Goal: Task Accomplishment & Management: Manage account settings

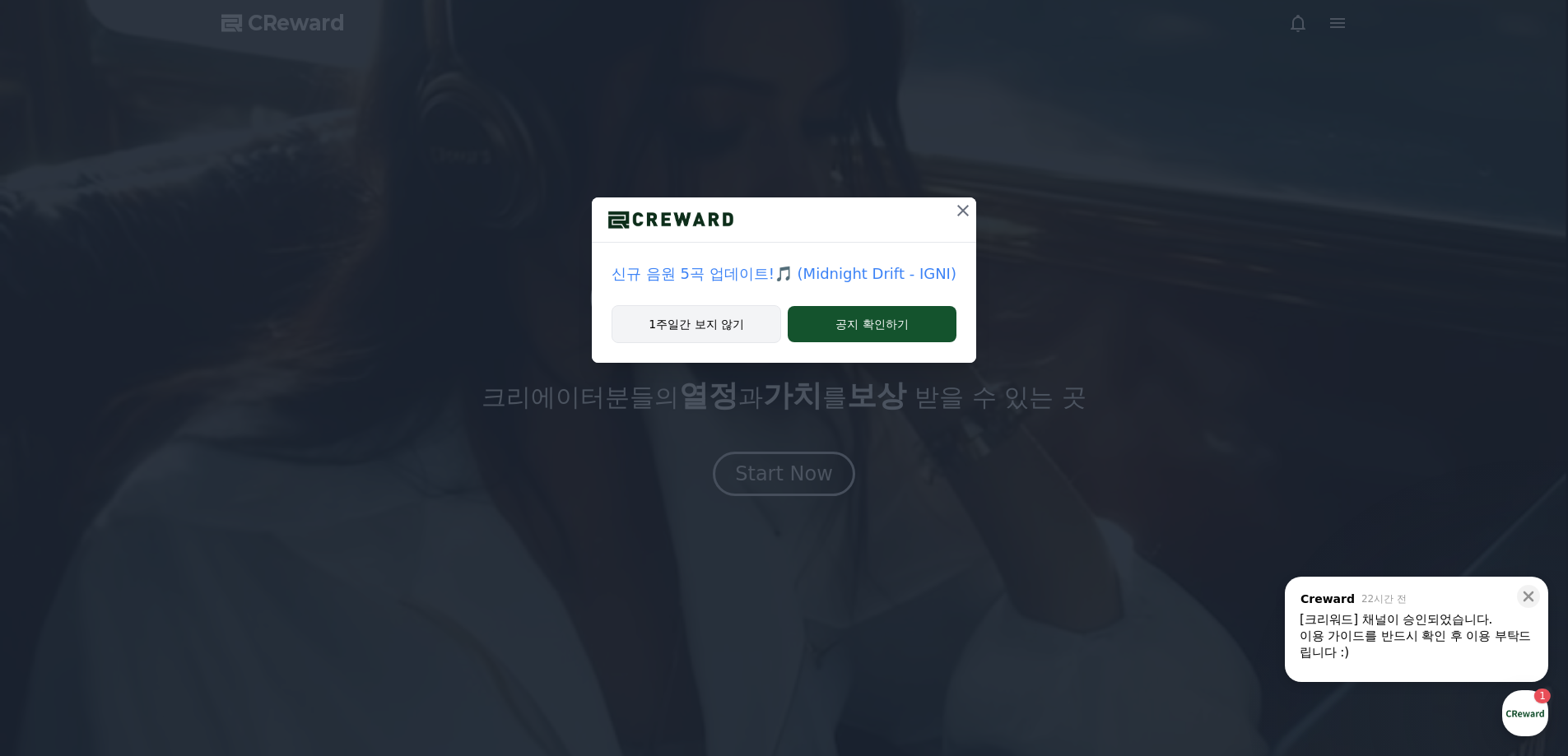
click at [739, 320] on button "1주일간 보지 않기" at bounding box center [696, 324] width 169 height 37
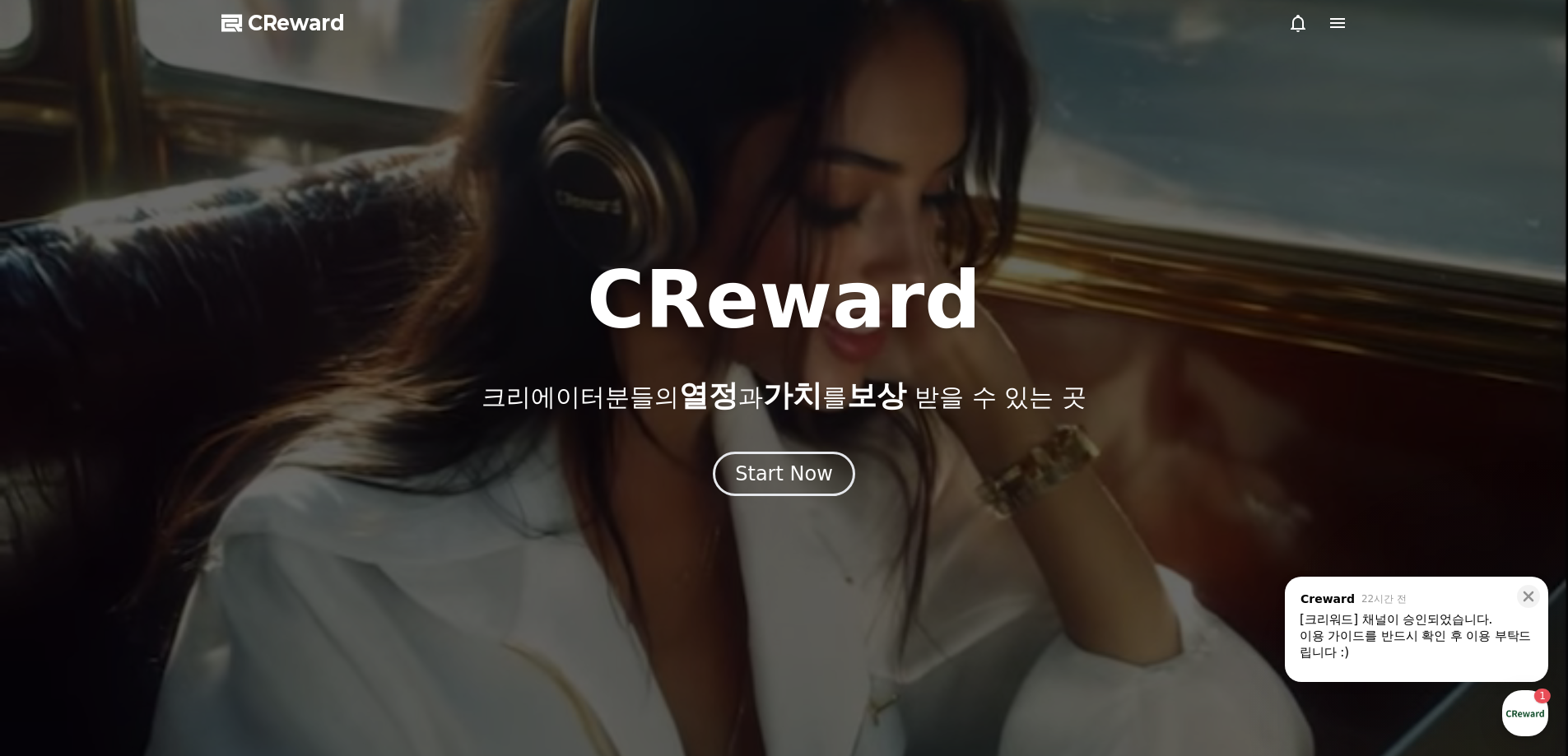
click at [1445, 621] on div "[크리워드] 채널이 승인되었습니다." at bounding box center [1417, 619] width 233 height 16
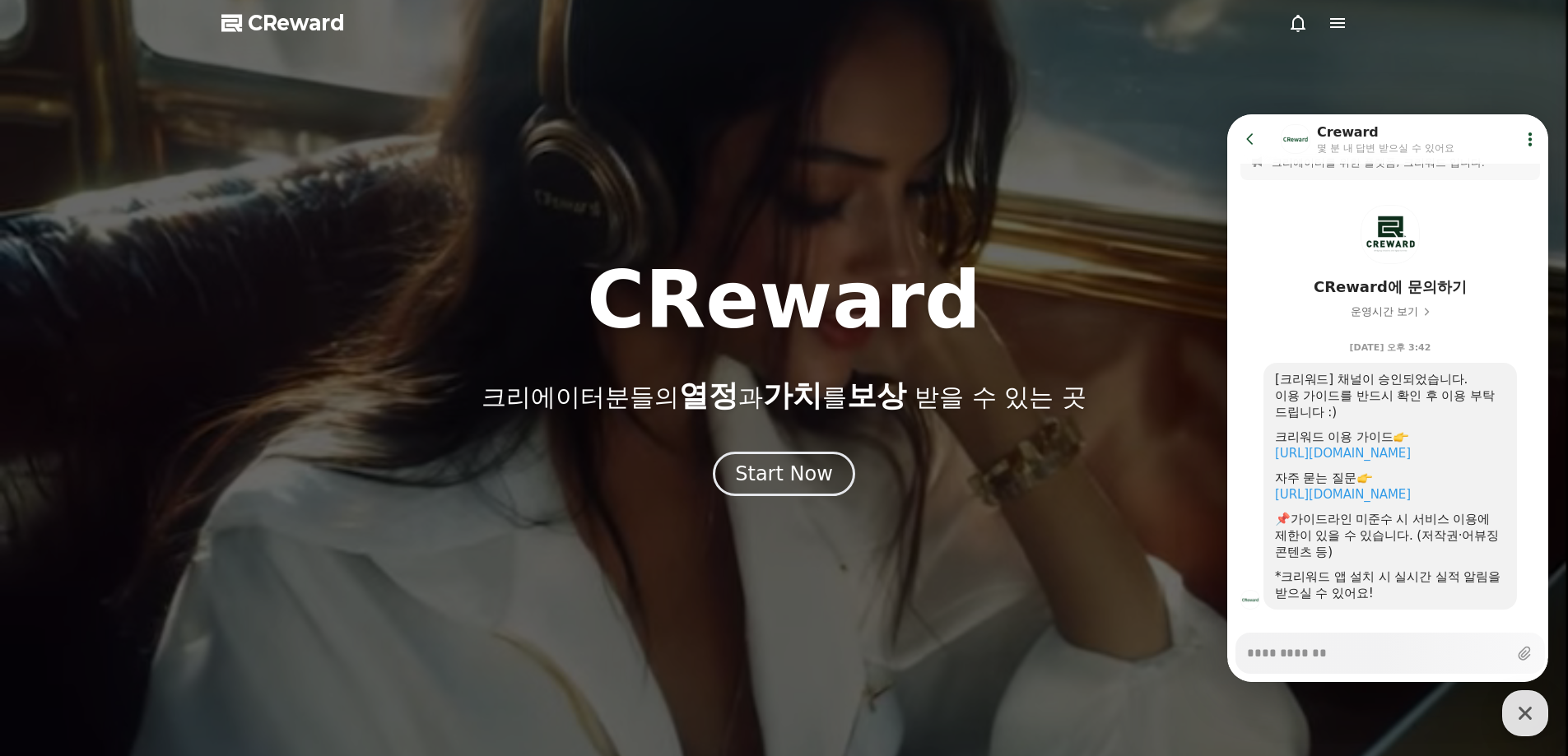
scroll to position [51, 0]
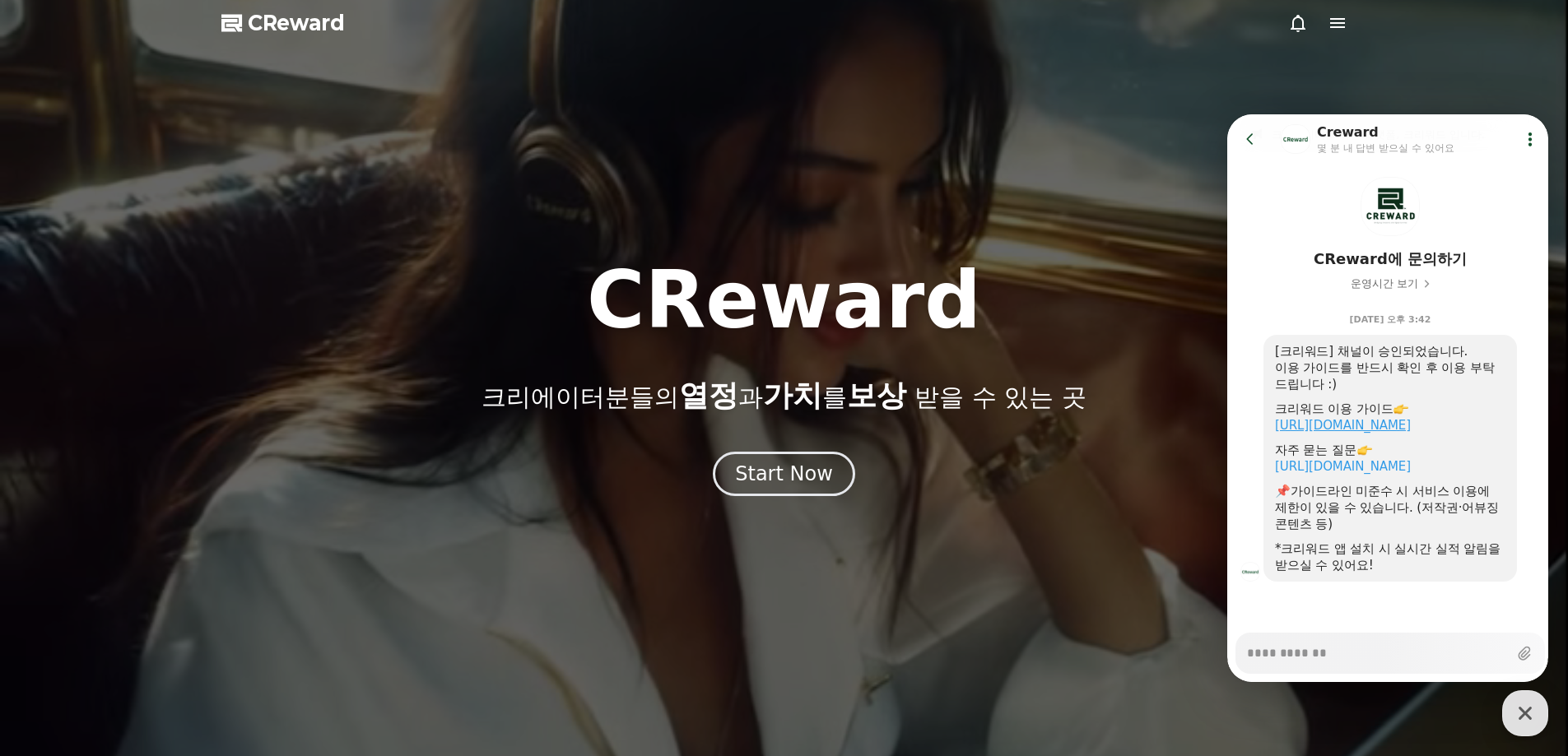
click at [1399, 430] on link "[URL][DOMAIN_NAME]" at bounding box center [1343, 425] width 135 height 15
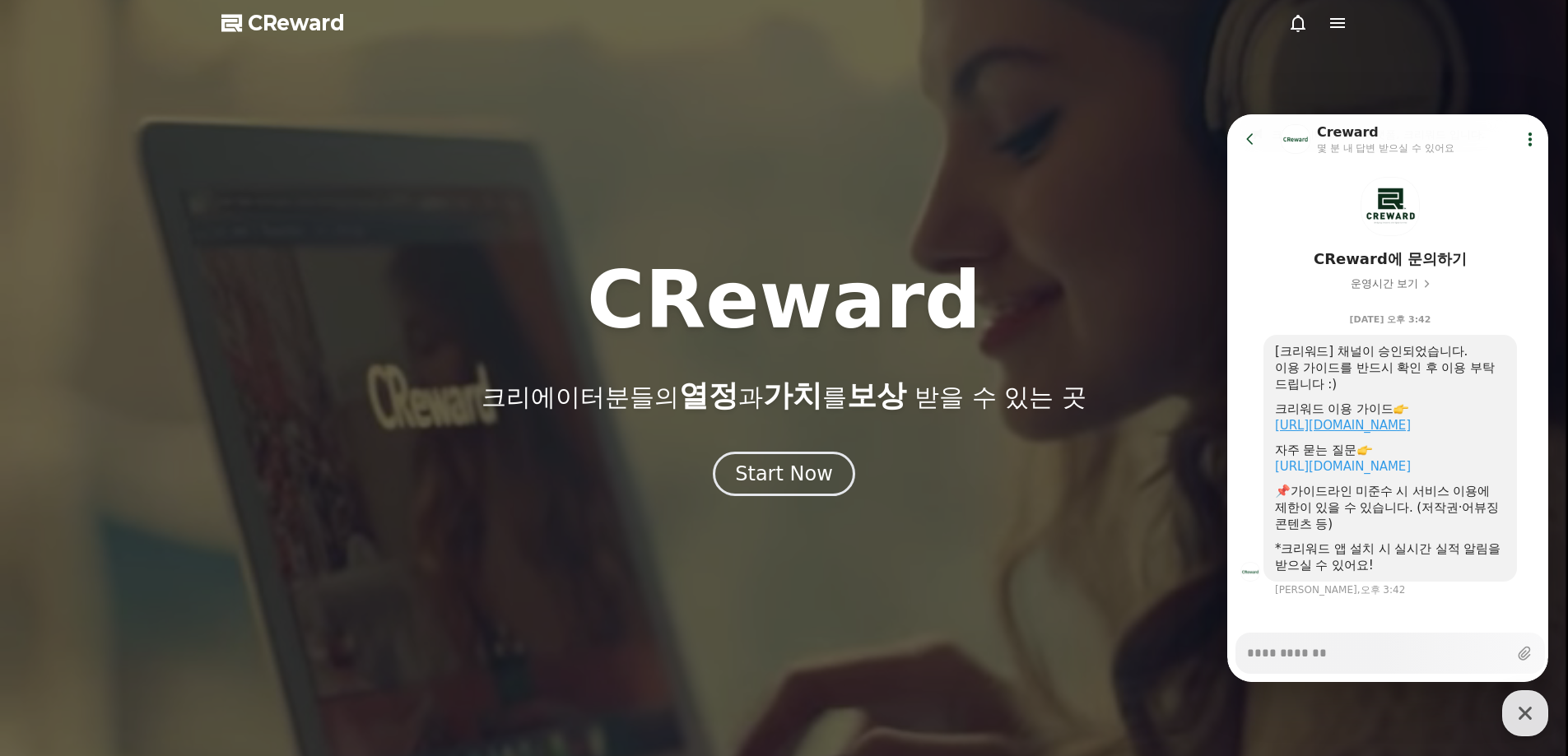
scroll to position [66, 0]
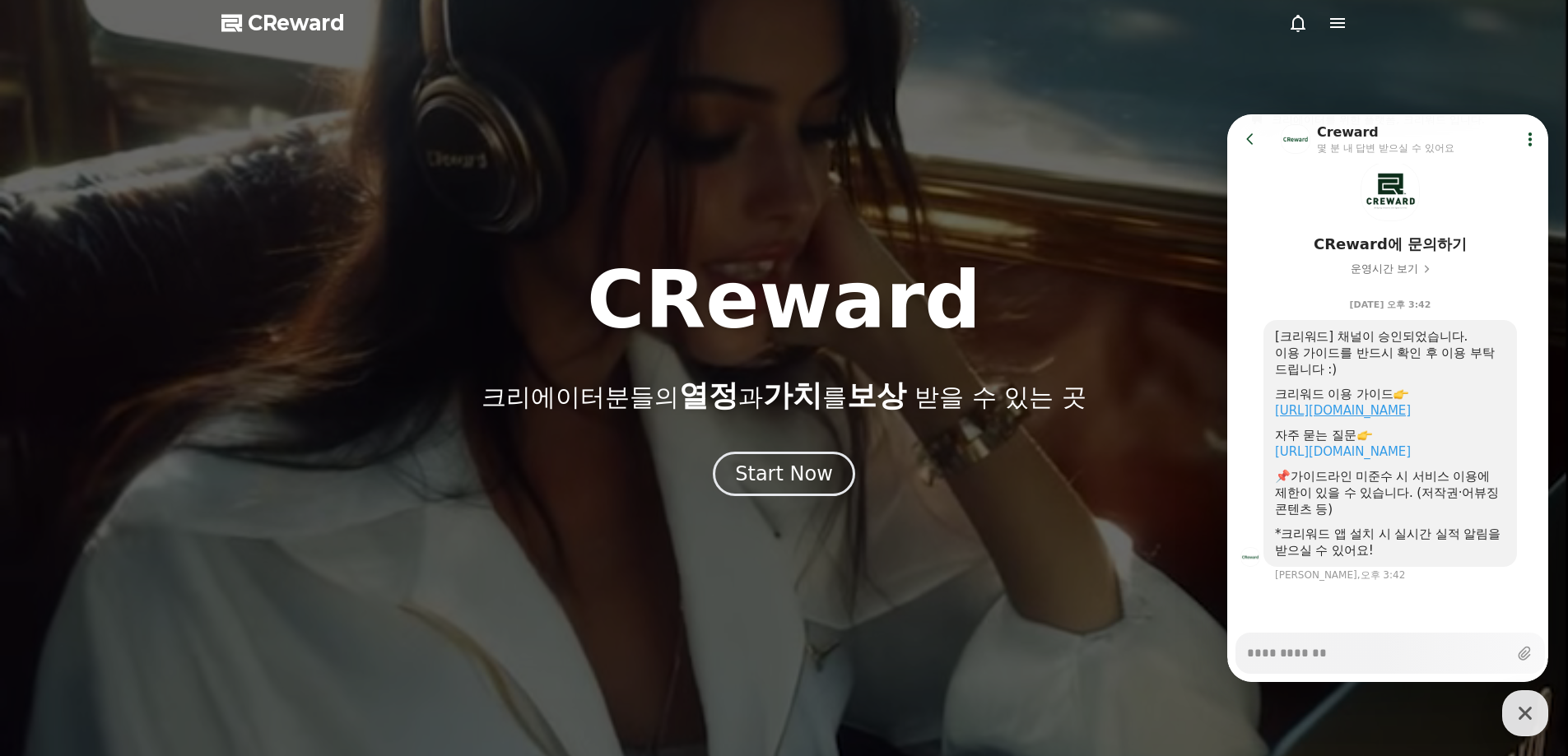
click at [1411, 415] on link "[URL][DOMAIN_NAME]" at bounding box center [1343, 411] width 135 height 15
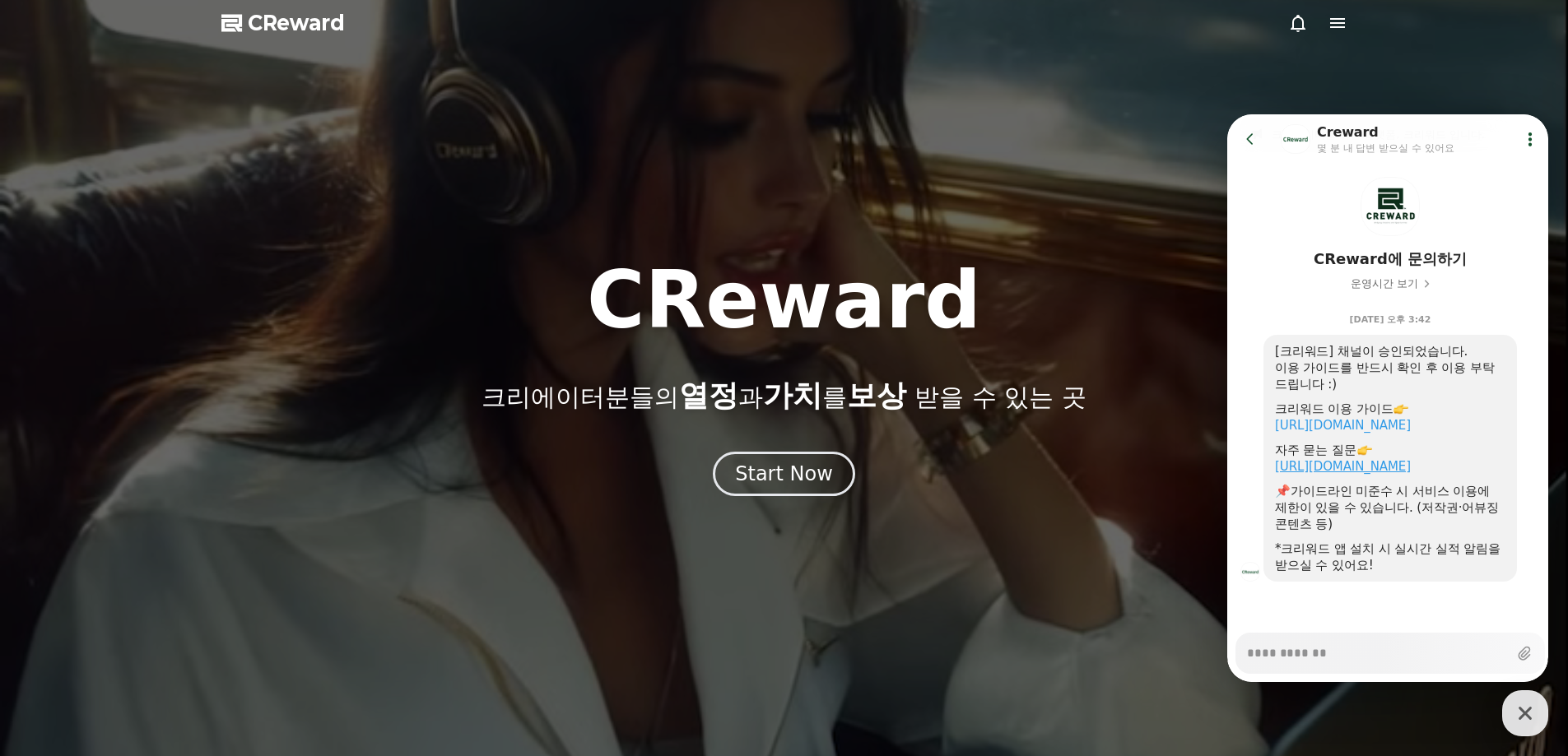
click at [1406, 463] on link "[URL][DOMAIN_NAME]" at bounding box center [1343, 467] width 135 height 15
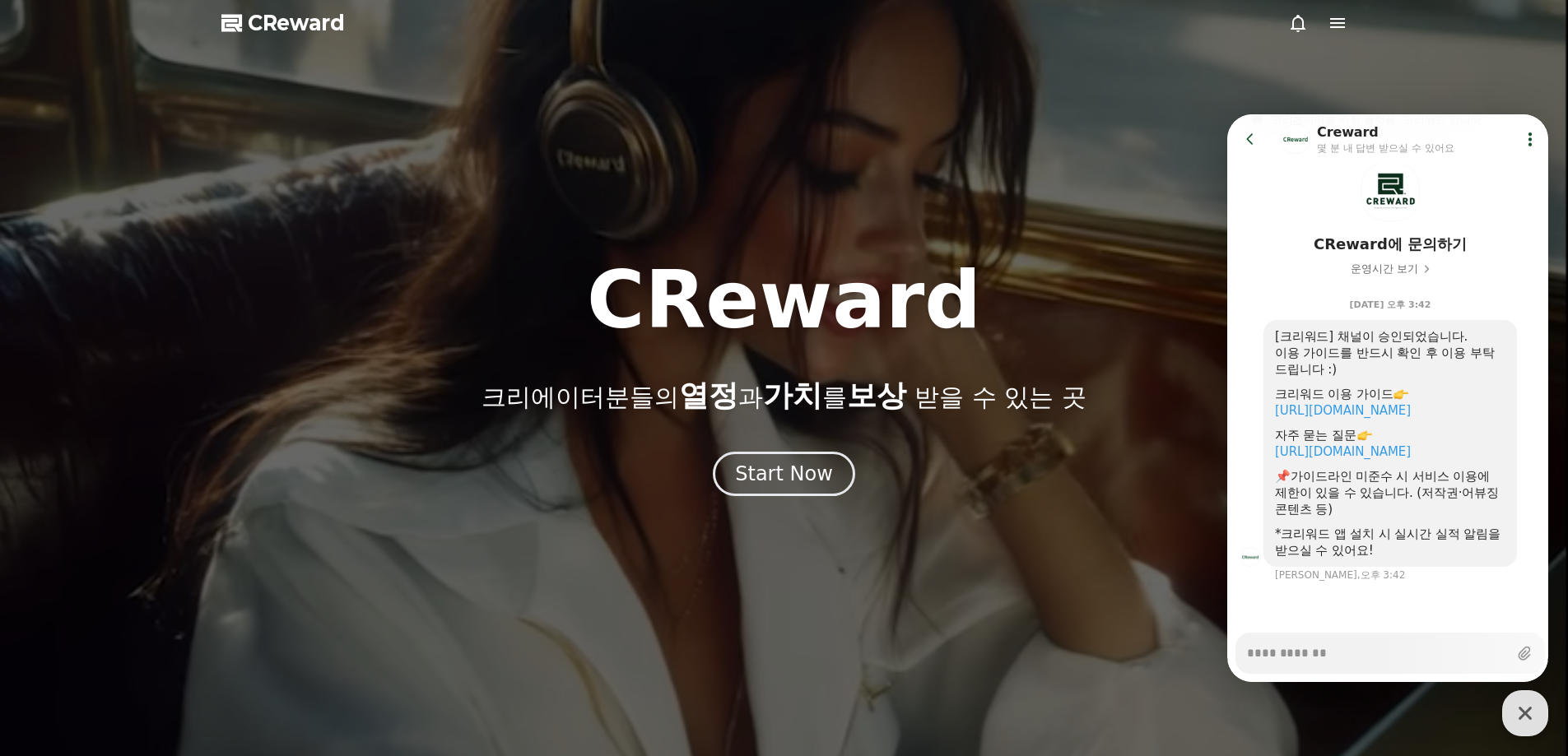
type textarea "*"
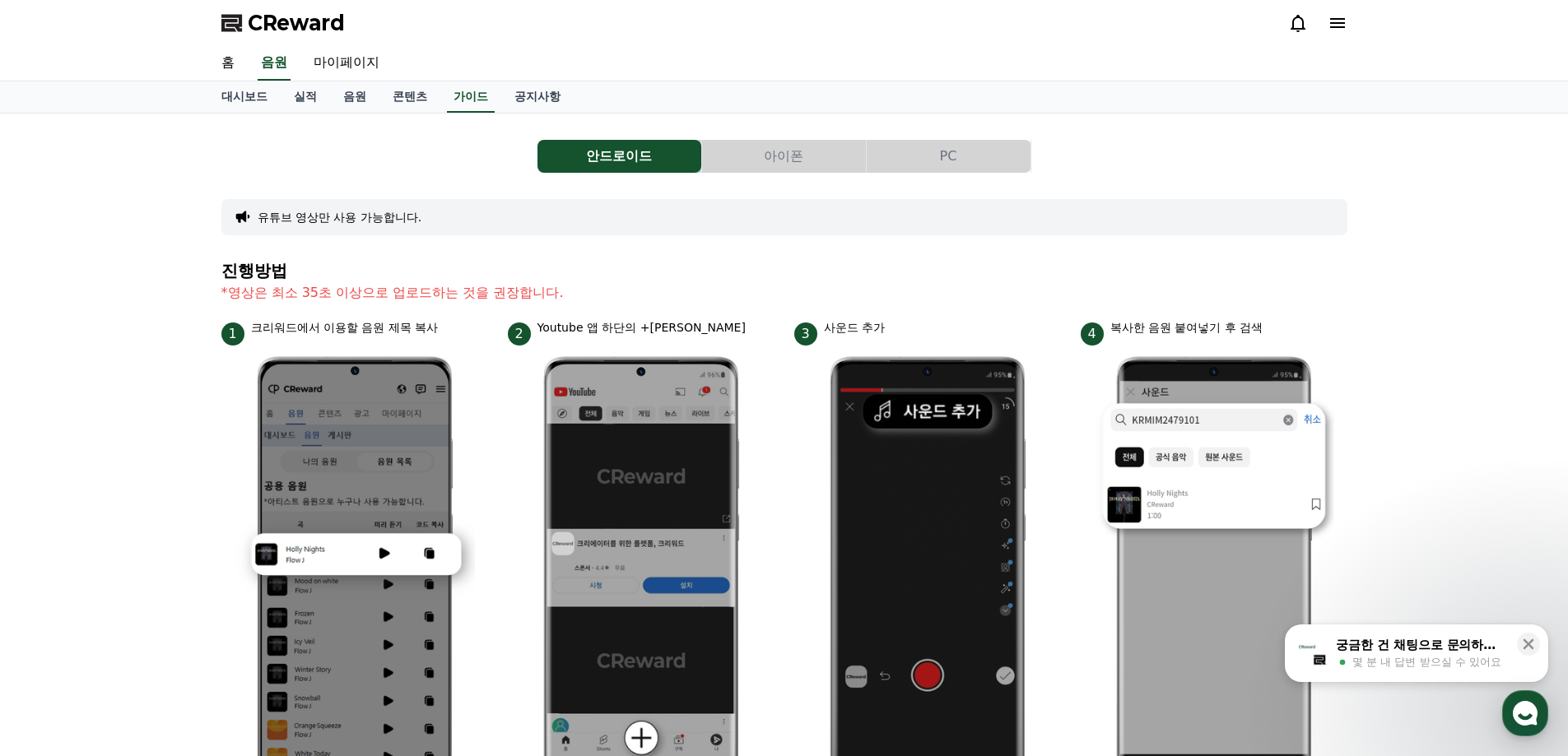
click at [1439, 640] on div "궁금한 건 채팅으로 문의하세요" at bounding box center [1421, 645] width 171 height 16
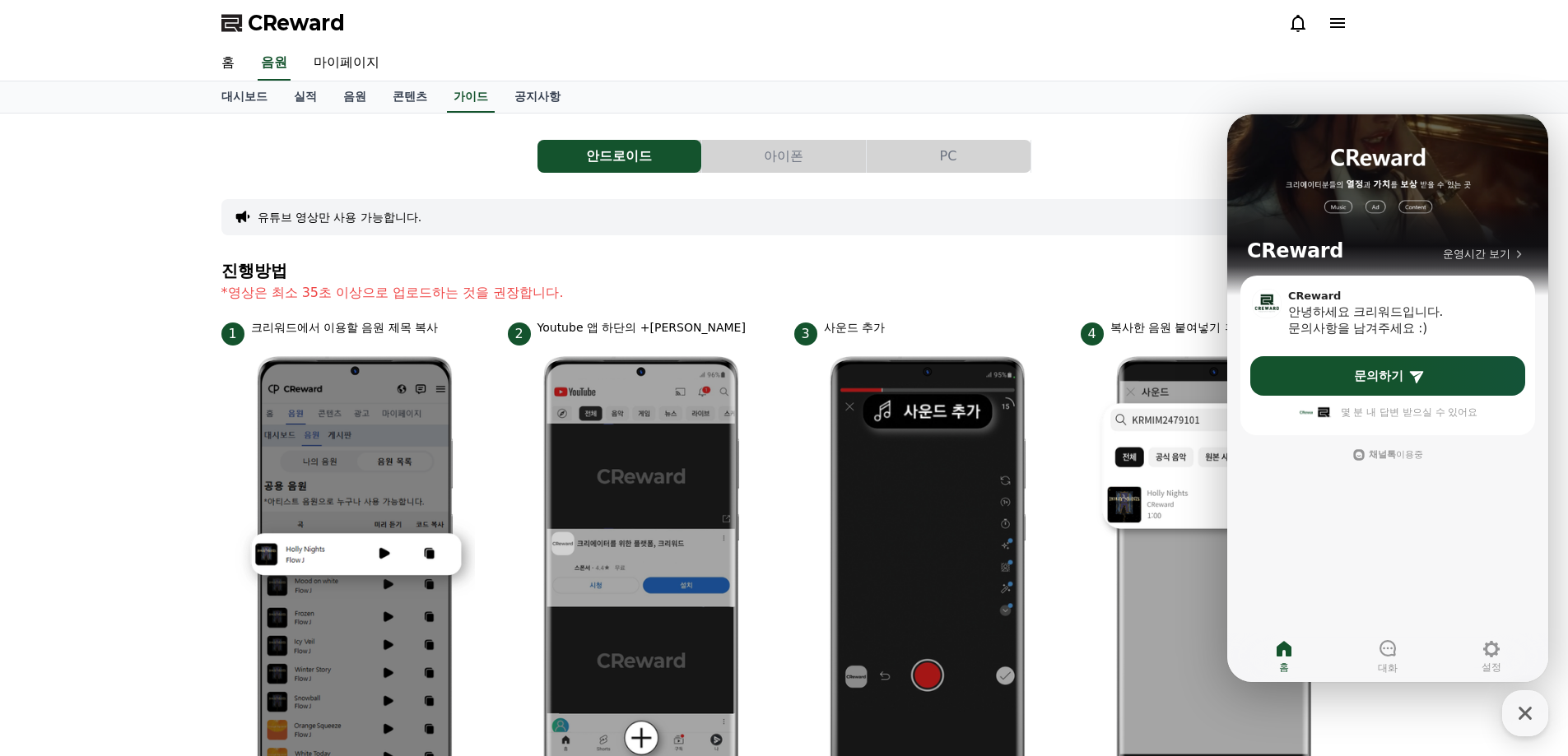
click at [1127, 151] on div "안드로이드 아이폰 PC" at bounding box center [785, 156] width 1126 height 33
click at [1519, 715] on icon "button" at bounding box center [1524, 712] width 29 height 29
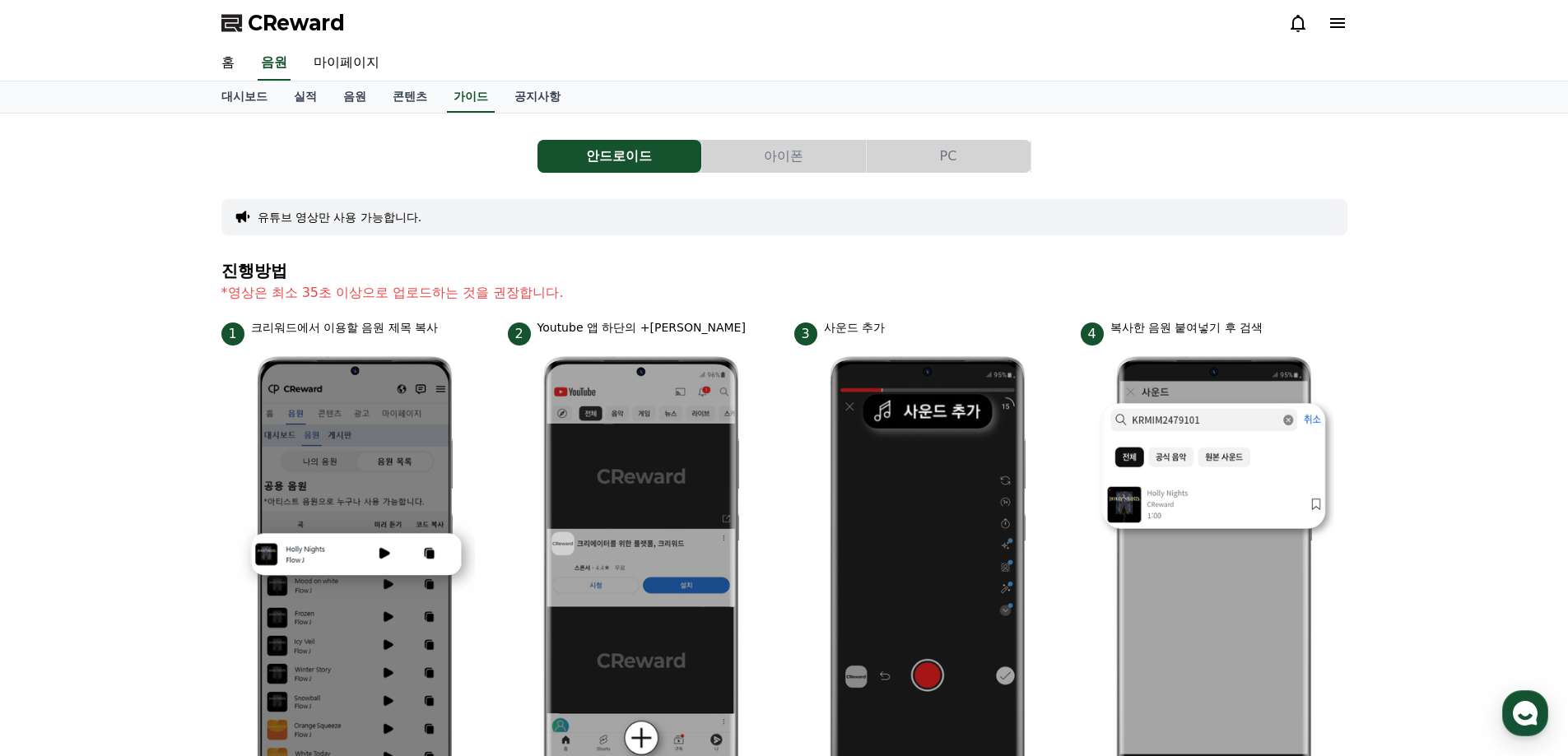
click at [930, 167] on button "PC" at bounding box center [949, 156] width 164 height 33
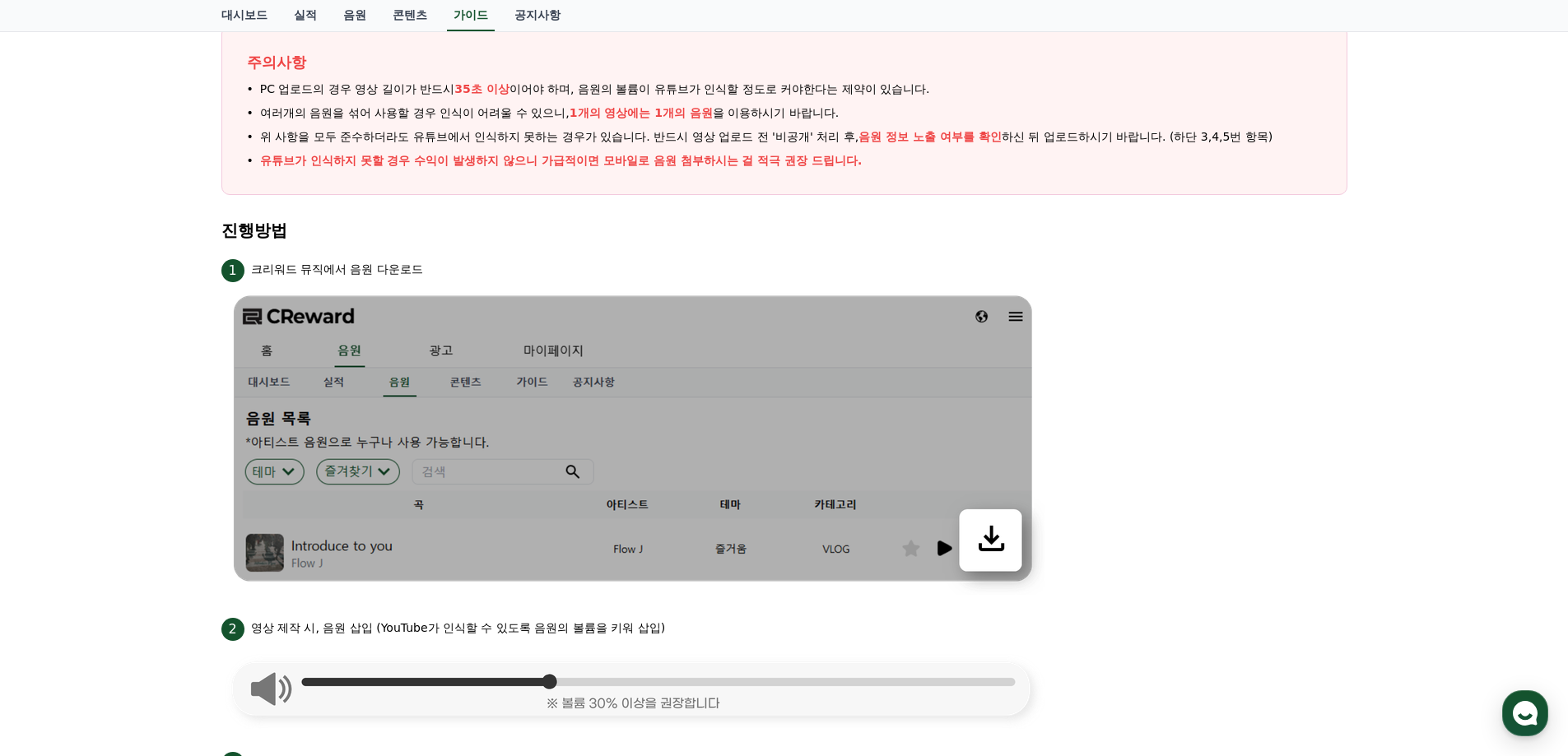
scroll to position [247, 0]
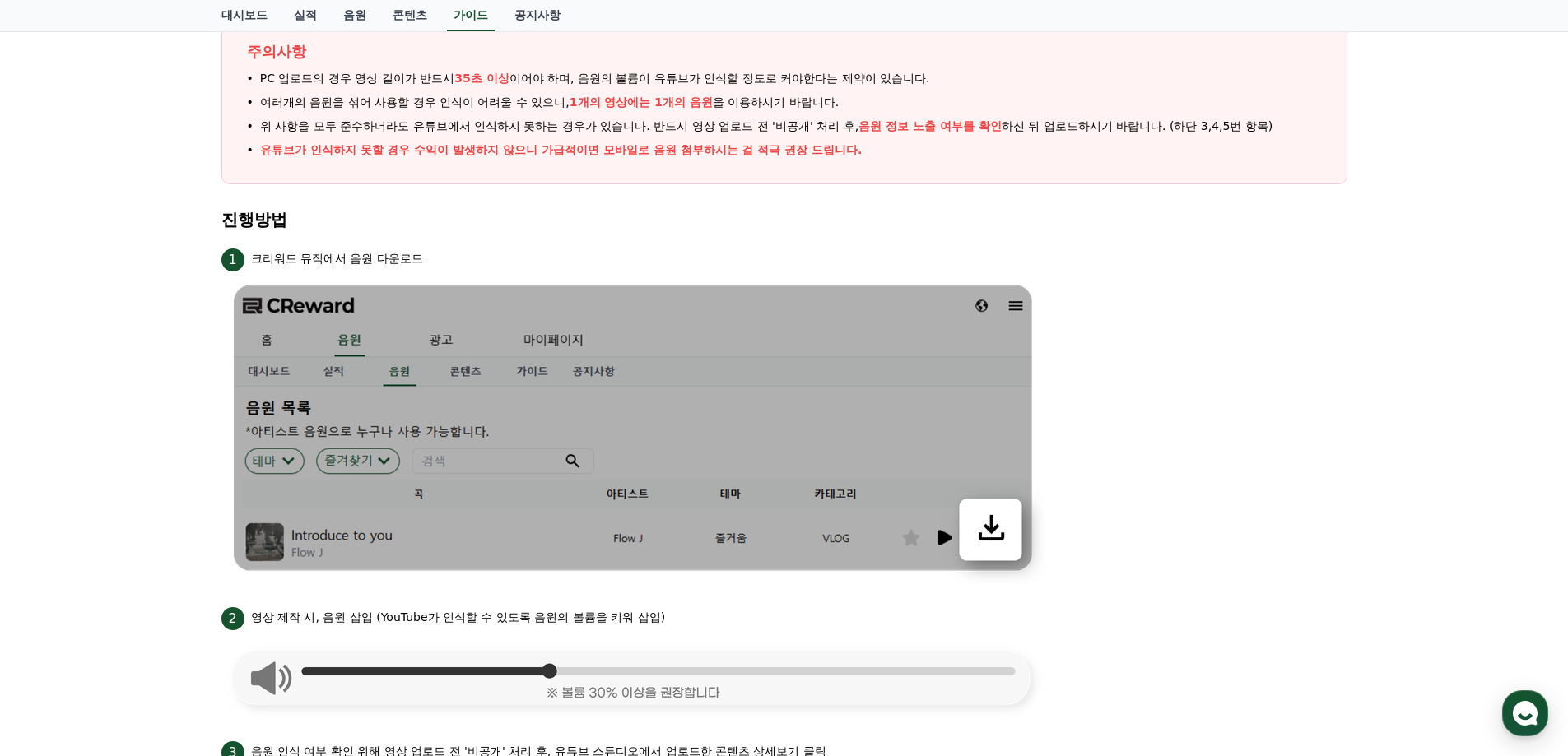
click at [1206, 224] on h4 "진행방법" at bounding box center [785, 220] width 1126 height 18
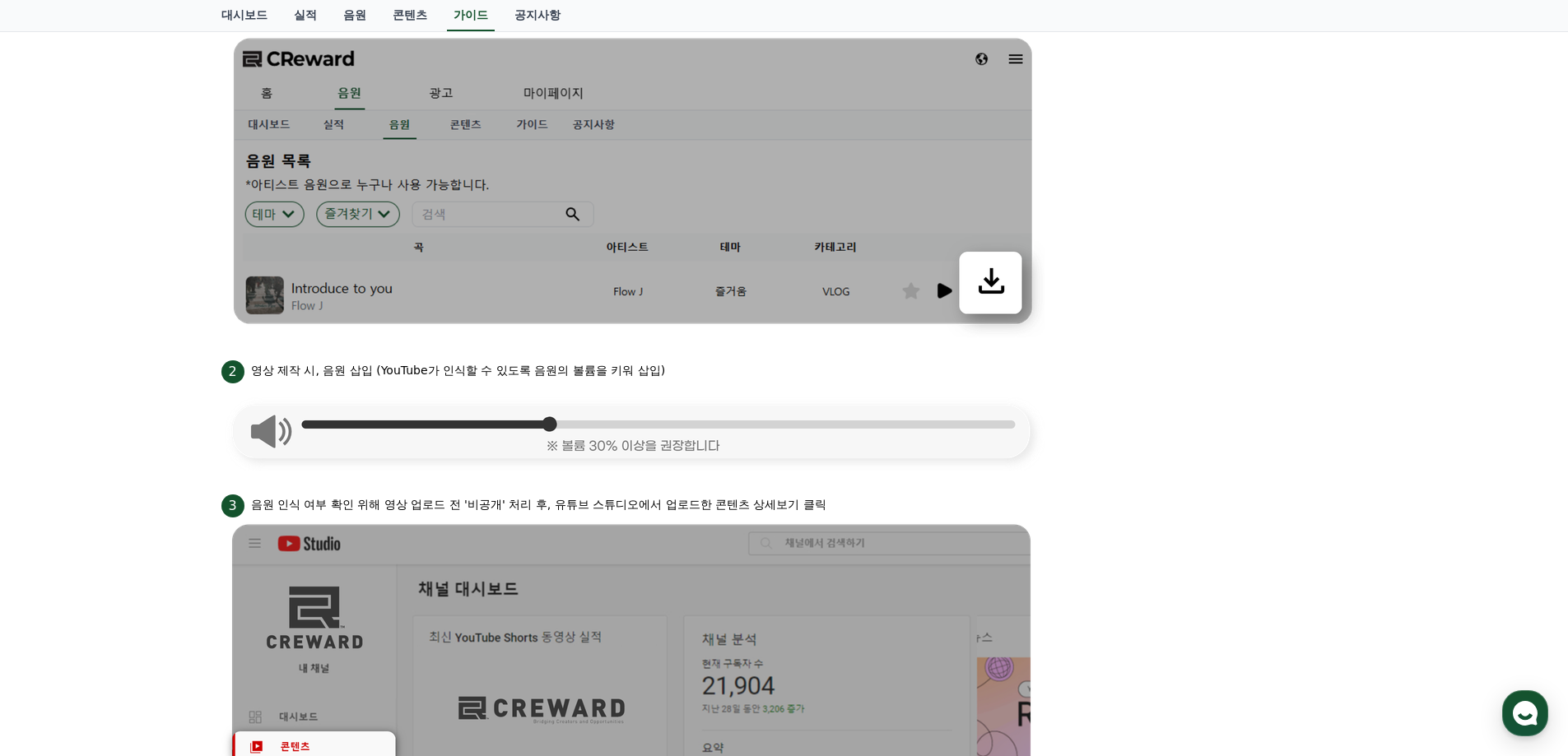
scroll to position [0, 0]
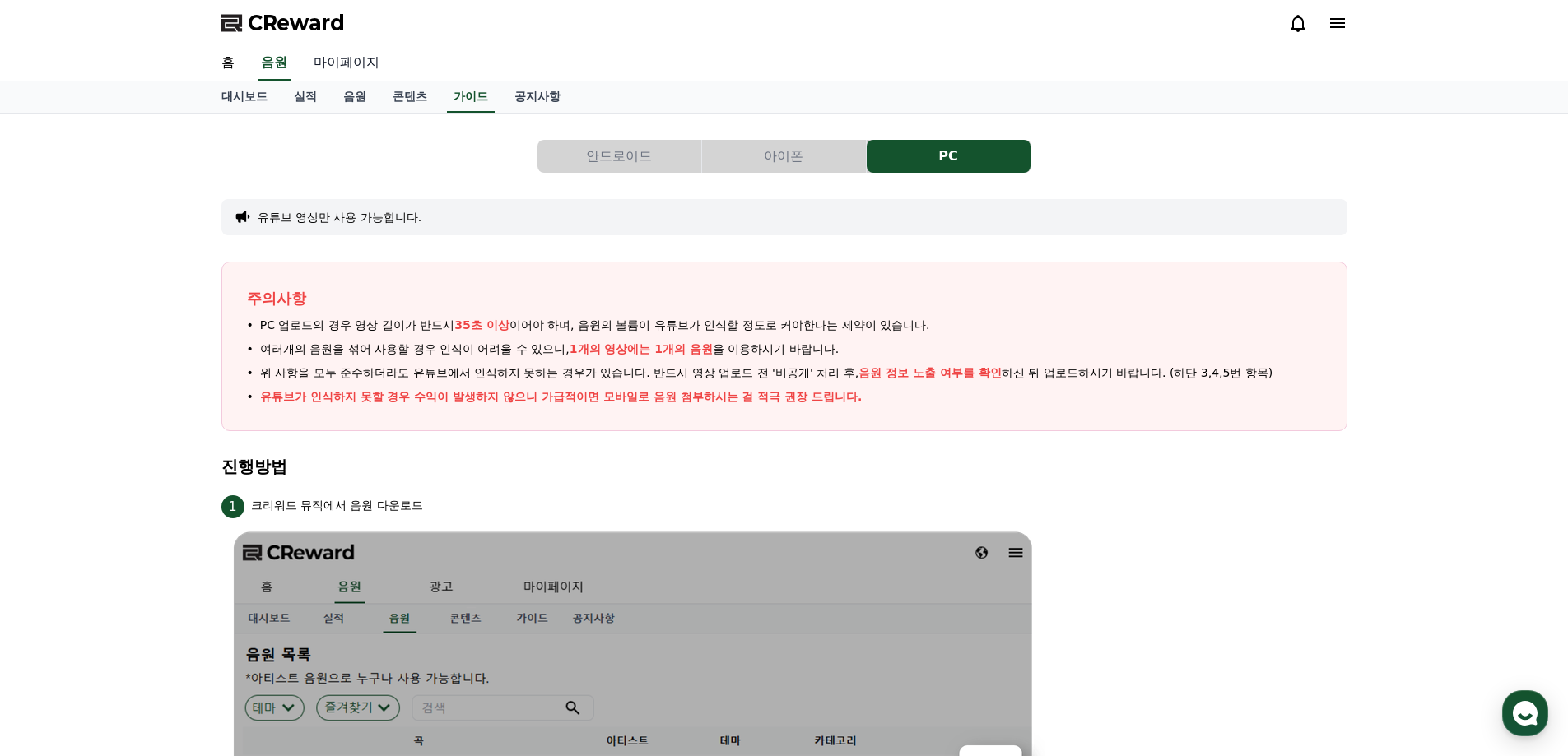
click at [344, 53] on link "마이페이지" at bounding box center [346, 63] width 92 height 35
select select "**********"
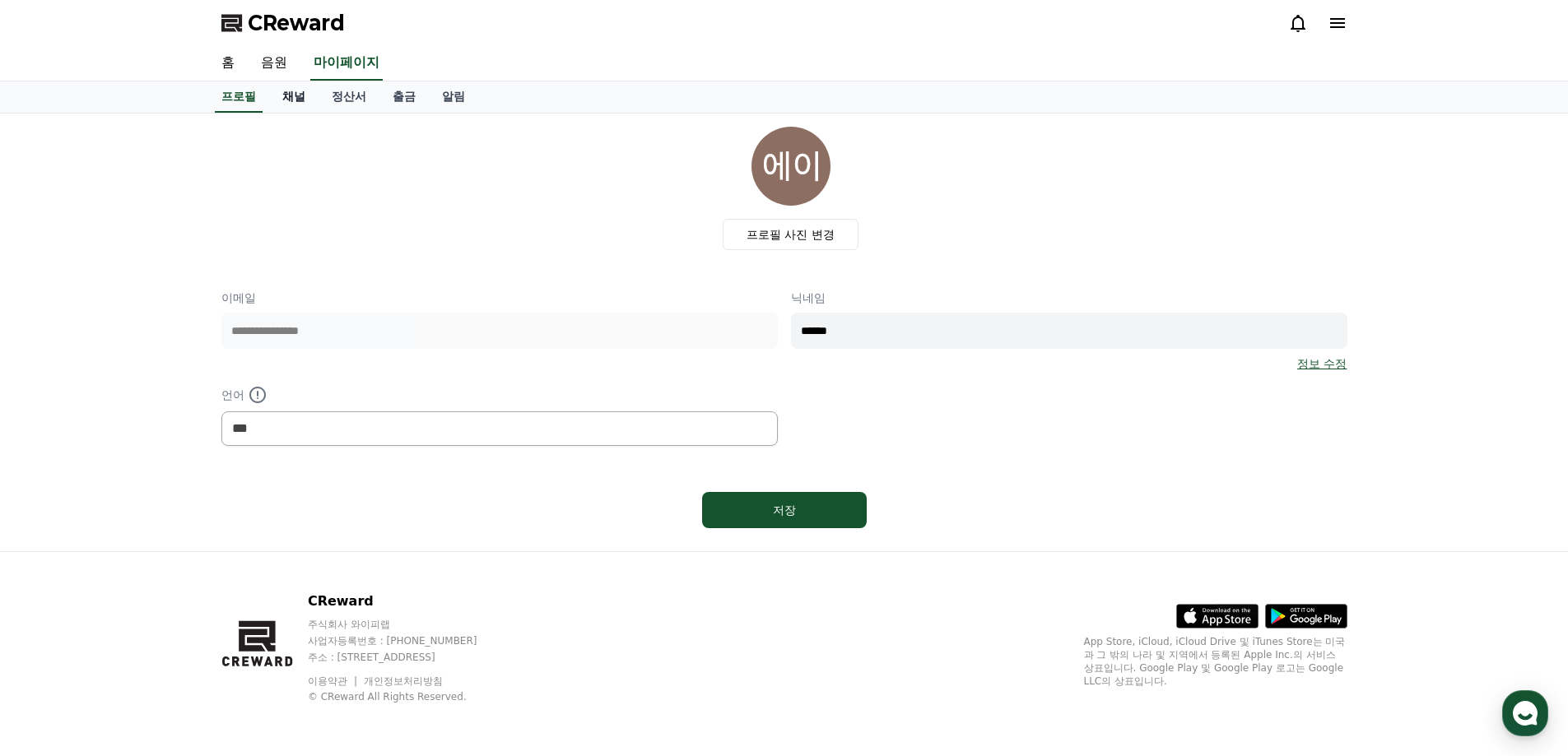
click at [302, 97] on link "채널" at bounding box center [293, 96] width 49 height 31
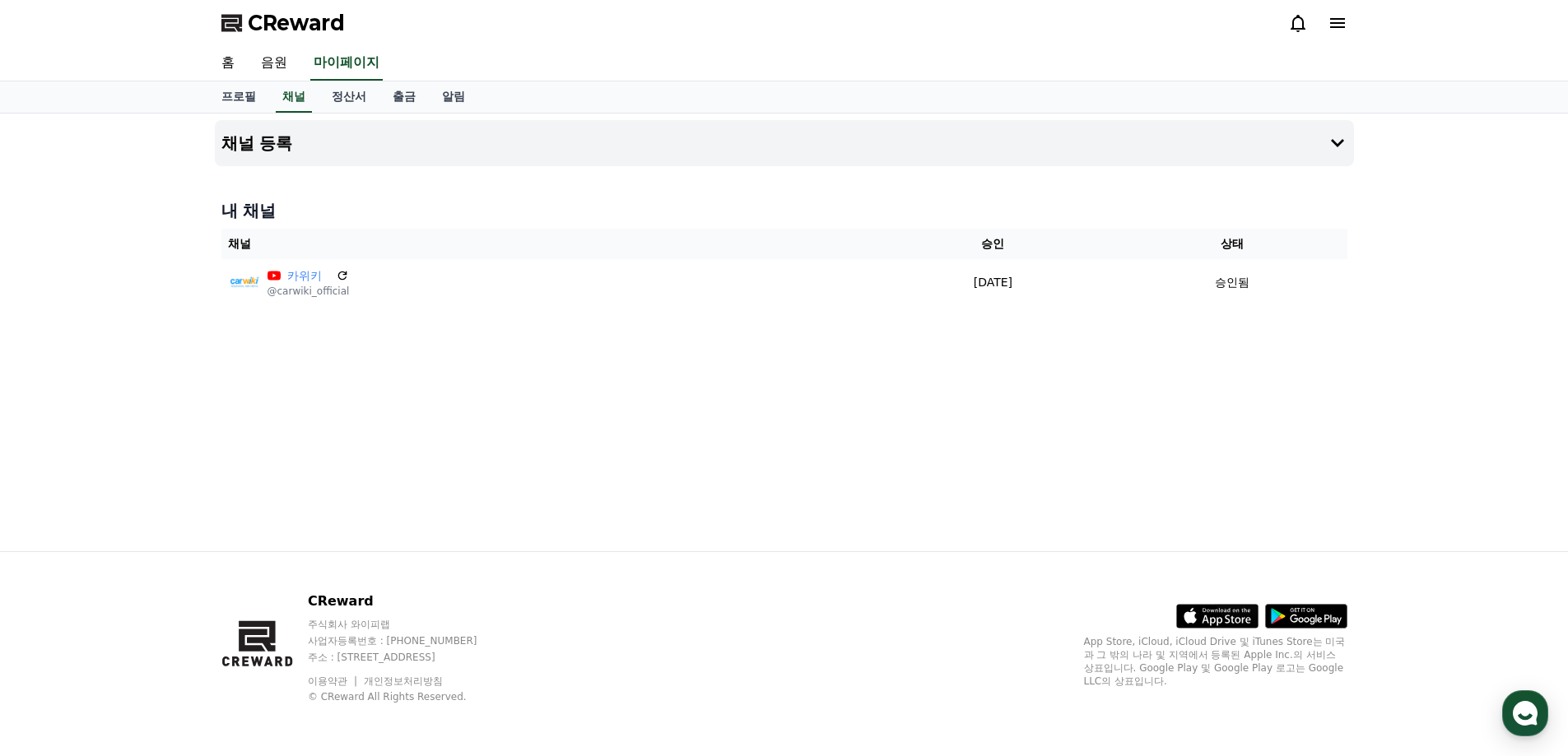
click at [466, 202] on h4 "내 채널" at bounding box center [785, 211] width 1126 height 23
click at [530, 150] on button "채널 등록" at bounding box center [784, 143] width 1139 height 46
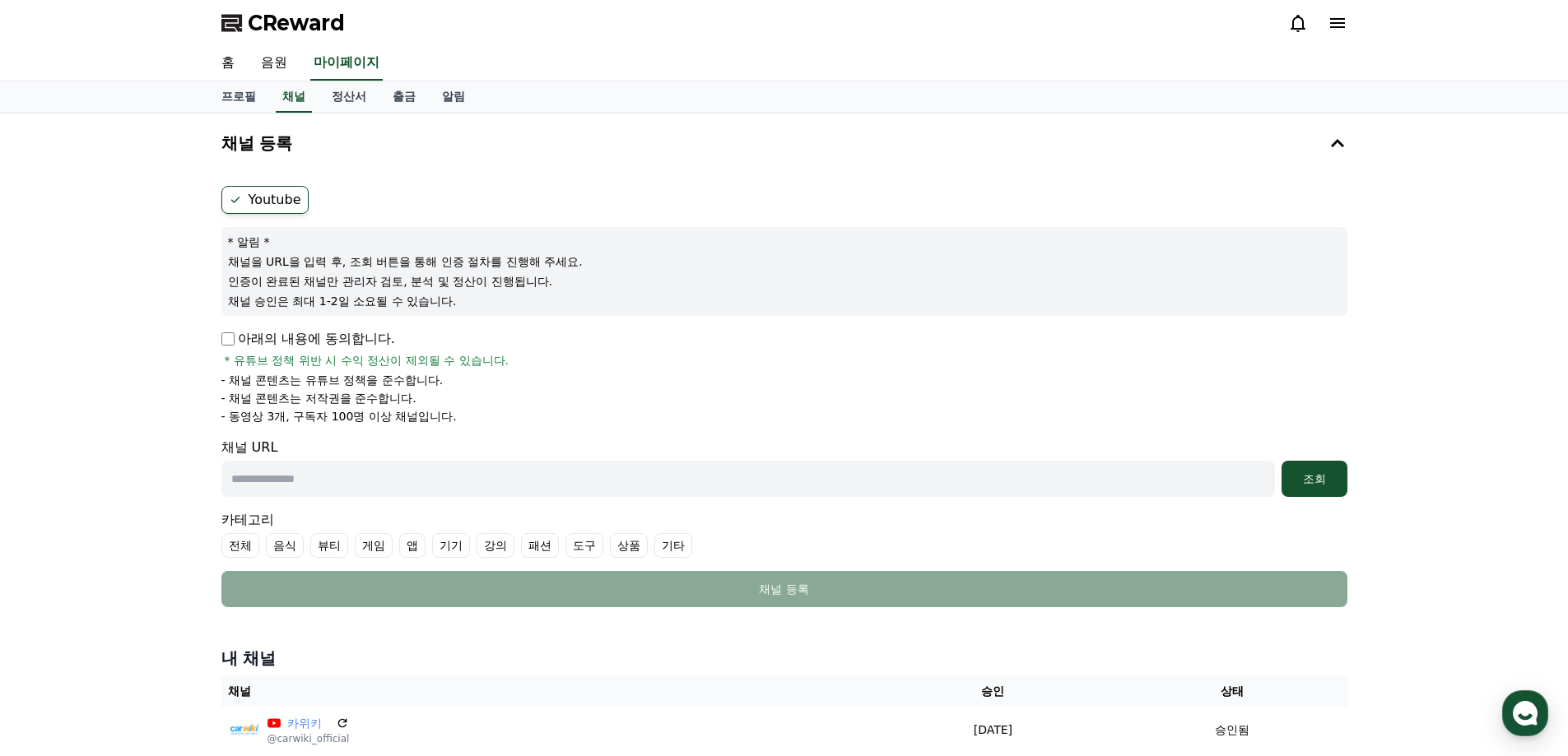
click at [266, 199] on label "Youtube" at bounding box center [265, 199] width 87 height 28
click at [297, 95] on link "채널" at bounding box center [293, 96] width 37 height 31
click at [356, 58] on link "마이페이지" at bounding box center [346, 63] width 72 height 35
select select "**********"
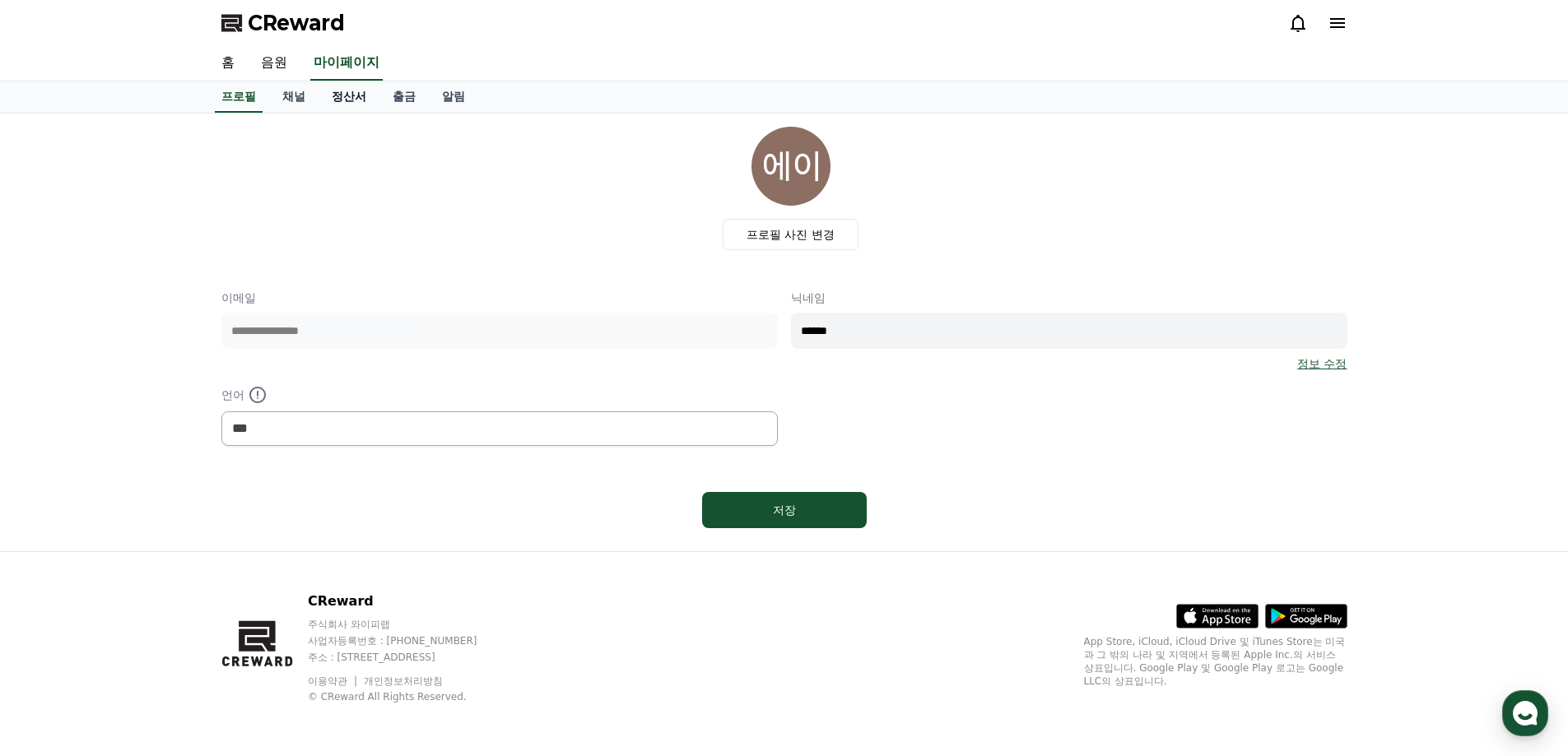
click at [345, 89] on link "정산서" at bounding box center [349, 96] width 61 height 31
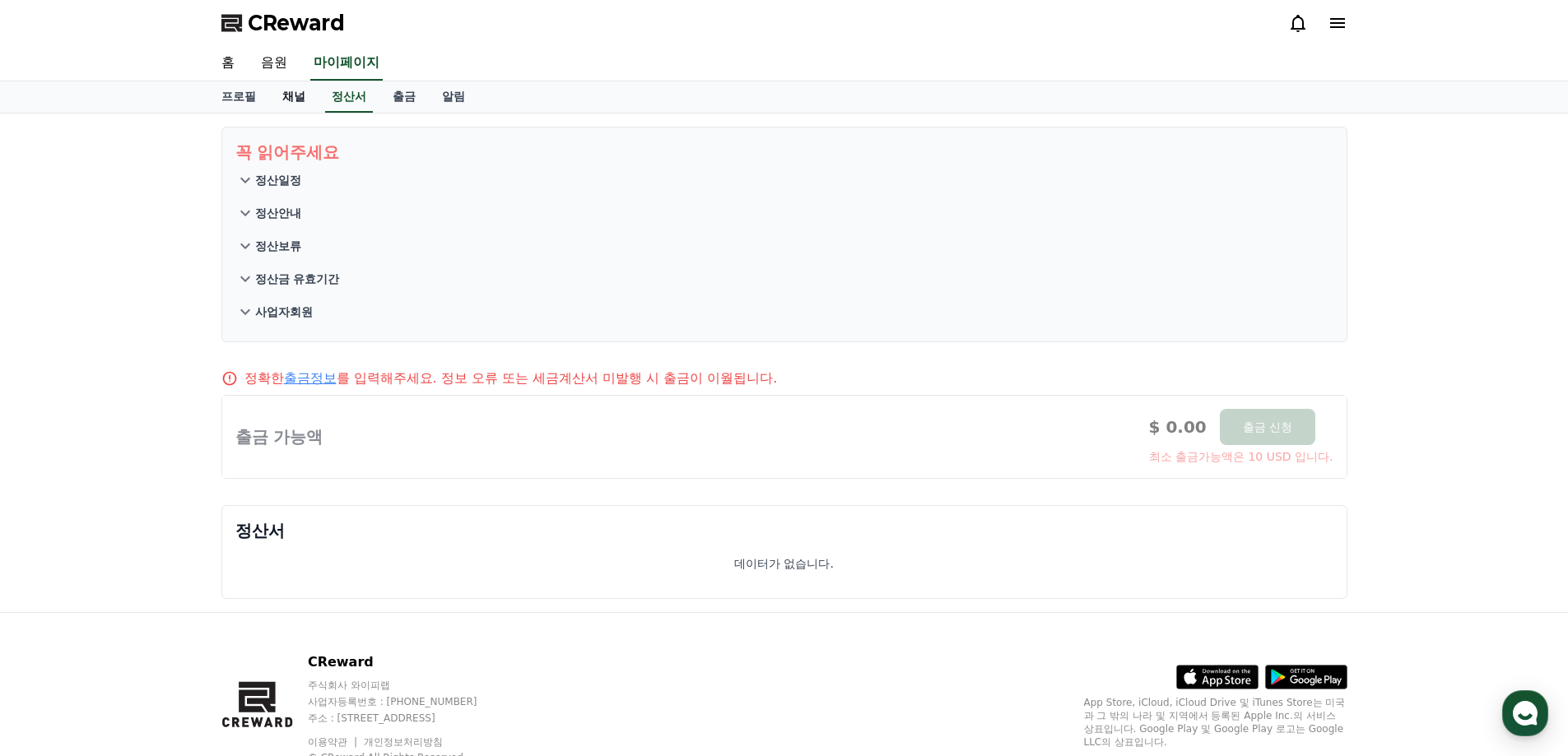
click at [301, 89] on link "채널" at bounding box center [293, 96] width 49 height 31
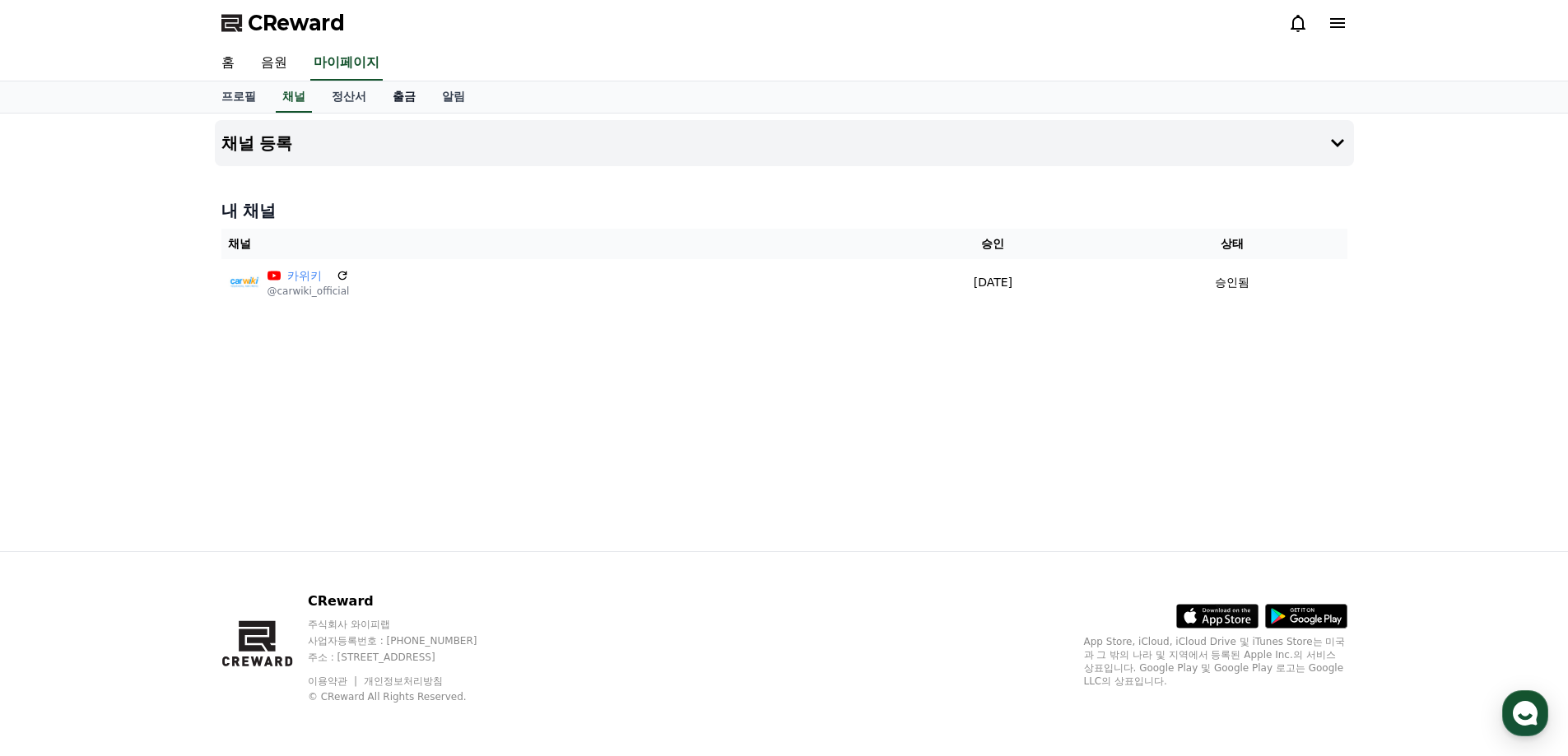
click at [395, 101] on link "출금" at bounding box center [404, 96] width 49 height 31
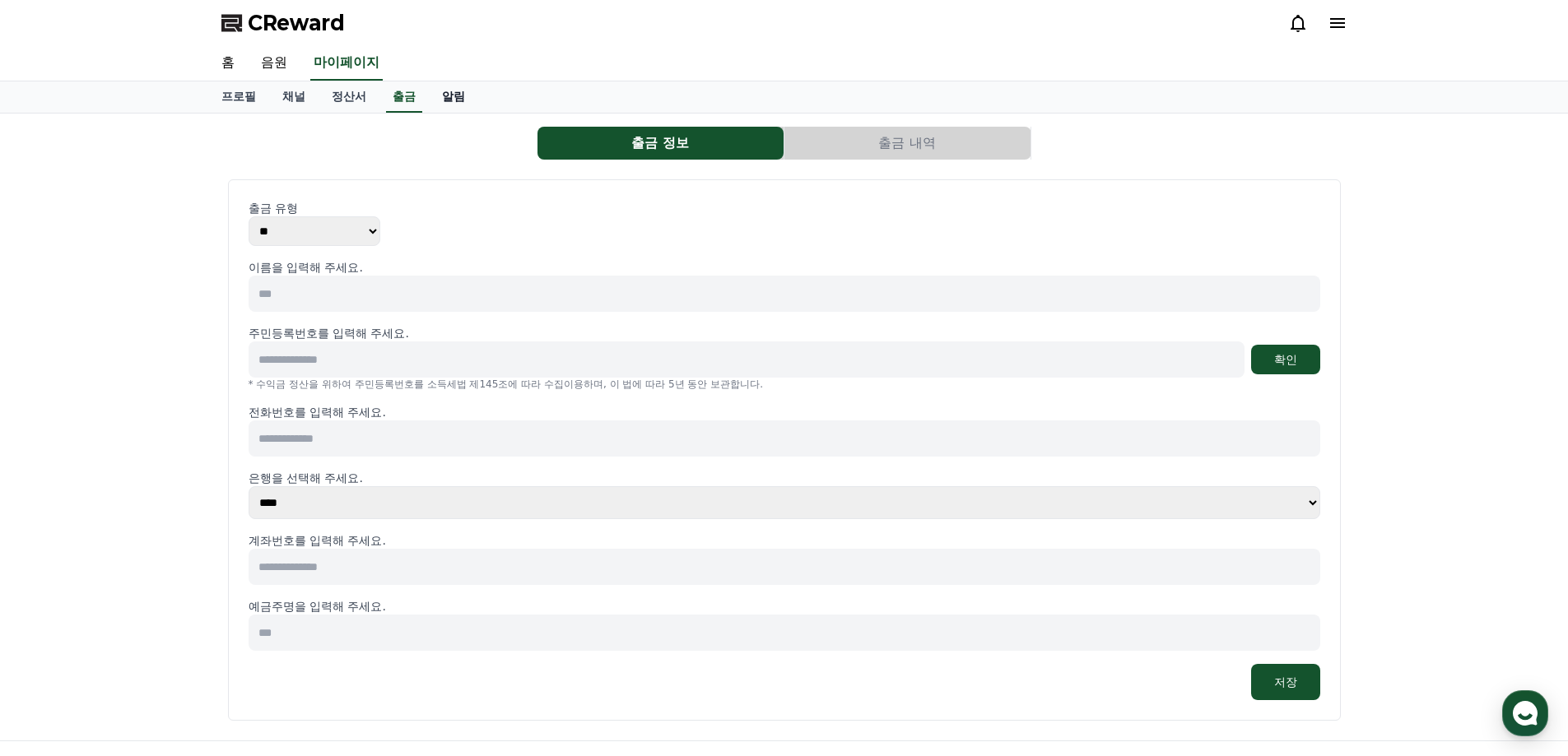
click at [452, 97] on link "알림" at bounding box center [453, 96] width 49 height 31
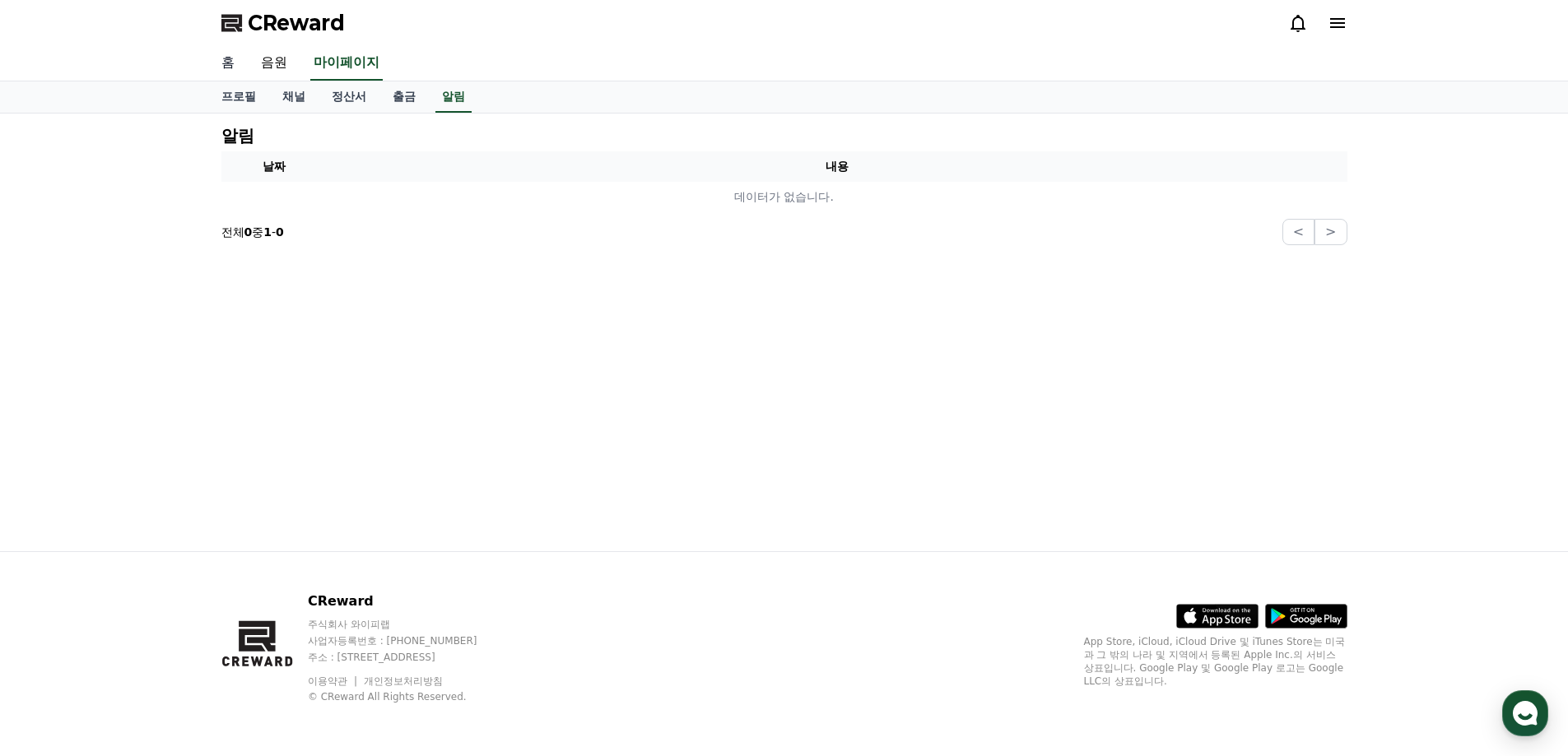
click at [228, 69] on link "홈" at bounding box center [228, 63] width 39 height 35
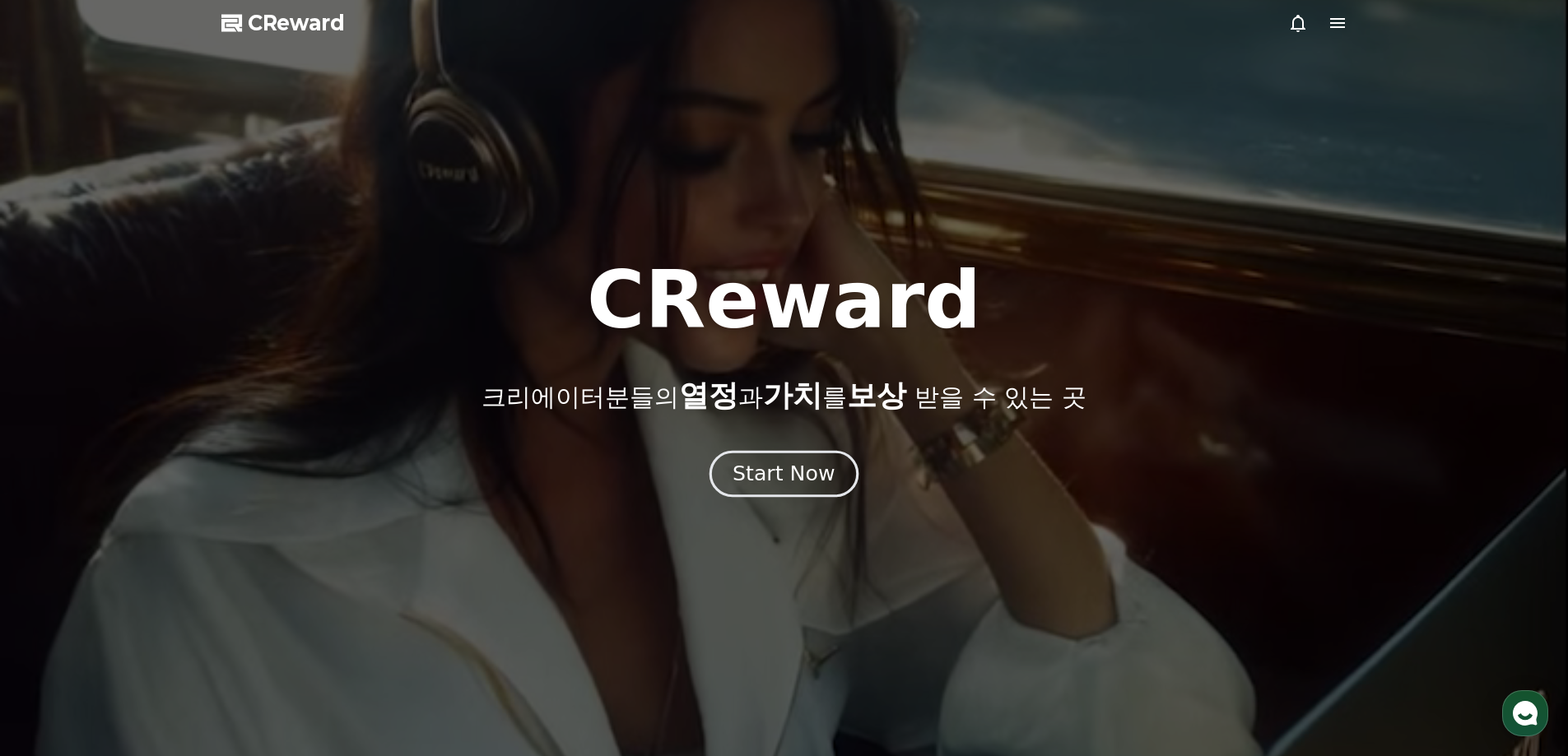
click at [765, 473] on div "Start Now" at bounding box center [783, 473] width 102 height 28
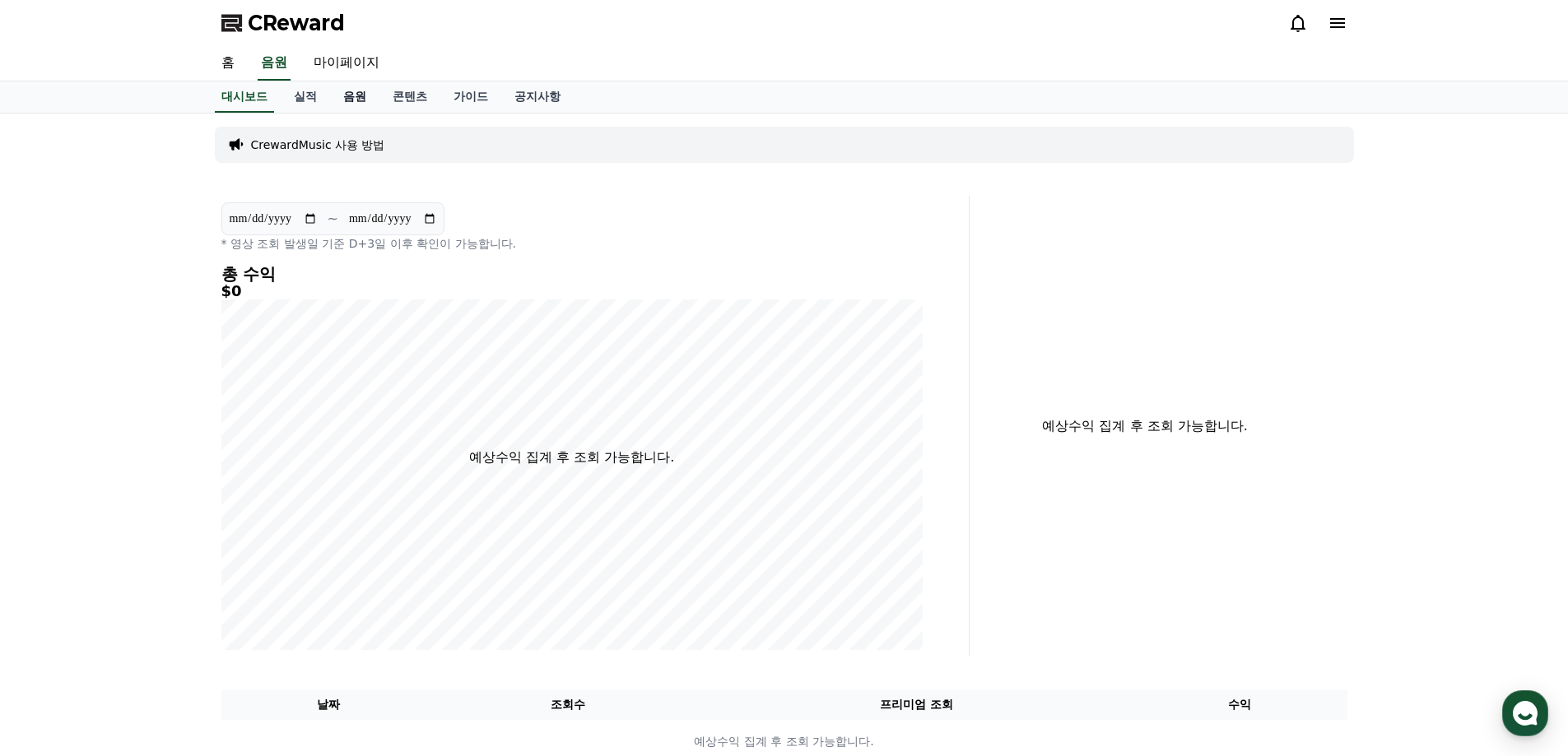
click at [355, 97] on link "음원" at bounding box center [354, 96] width 49 height 31
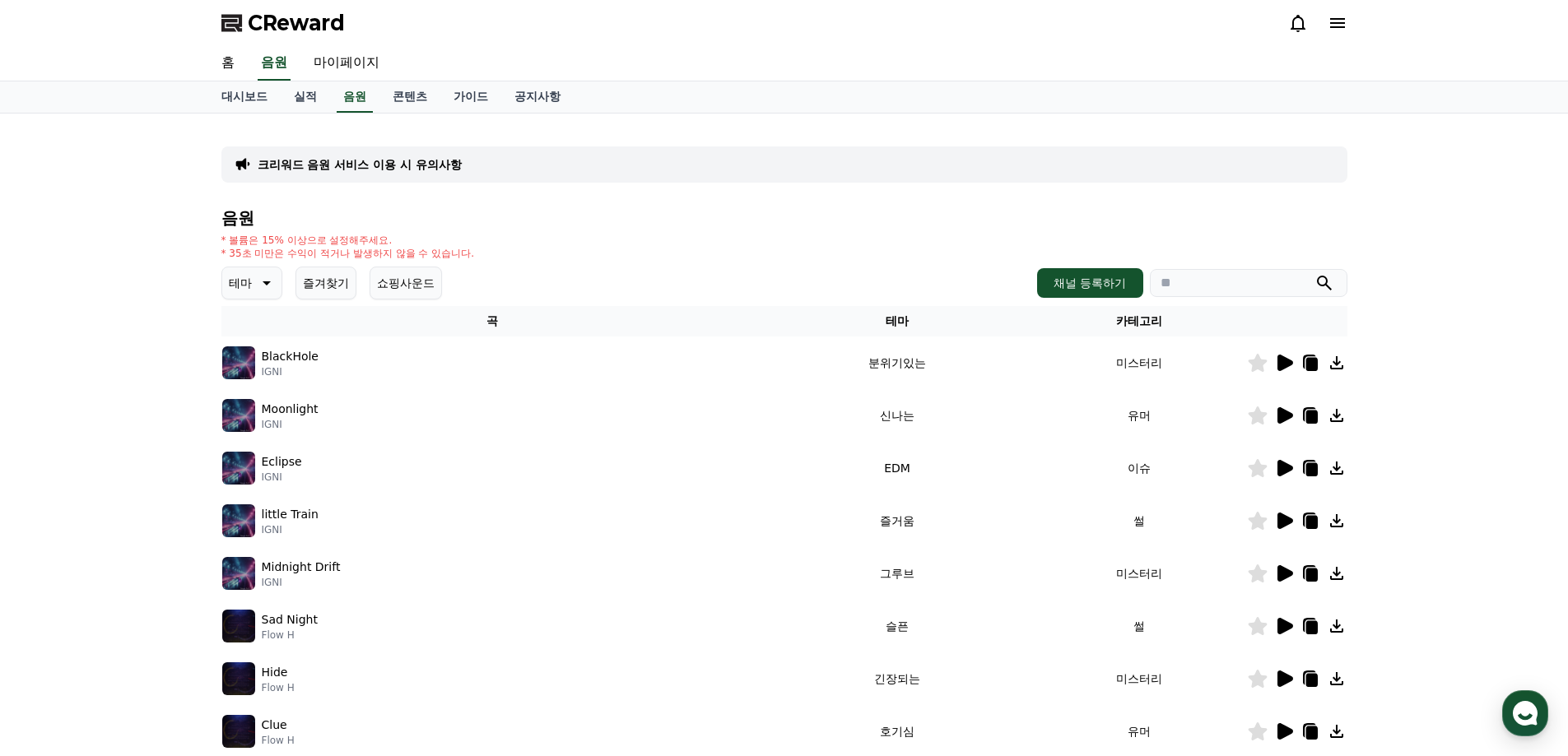
click at [561, 256] on div "* 볼륨은 15% 이상으로 설정해주세요. * 35초 미만은 수익이 적거나 발생하지 않을 수 있습니다." at bounding box center [785, 247] width 1126 height 27
drag, startPoint x: 439, startPoint y: 203, endPoint x: 550, endPoint y: 254, distance: 122.2
click at [550, 254] on div "크리워드 음원 서비스 이용 시 유의사항 음원 * 볼륨은 15% 이상으로 설정해주세요. * 35초 미만은 수익이 적거나 발생하지 않을 수 있습니…" at bounding box center [785, 511] width 1126 height 769
click at [550, 254] on div "* 볼륨은 15% 이상으로 설정해주세요. * 35초 미만은 수익이 적거나 발생하지 않을 수 있습니다." at bounding box center [785, 247] width 1126 height 27
drag, startPoint x: 541, startPoint y: 256, endPoint x: 514, endPoint y: 215, distance: 49.1
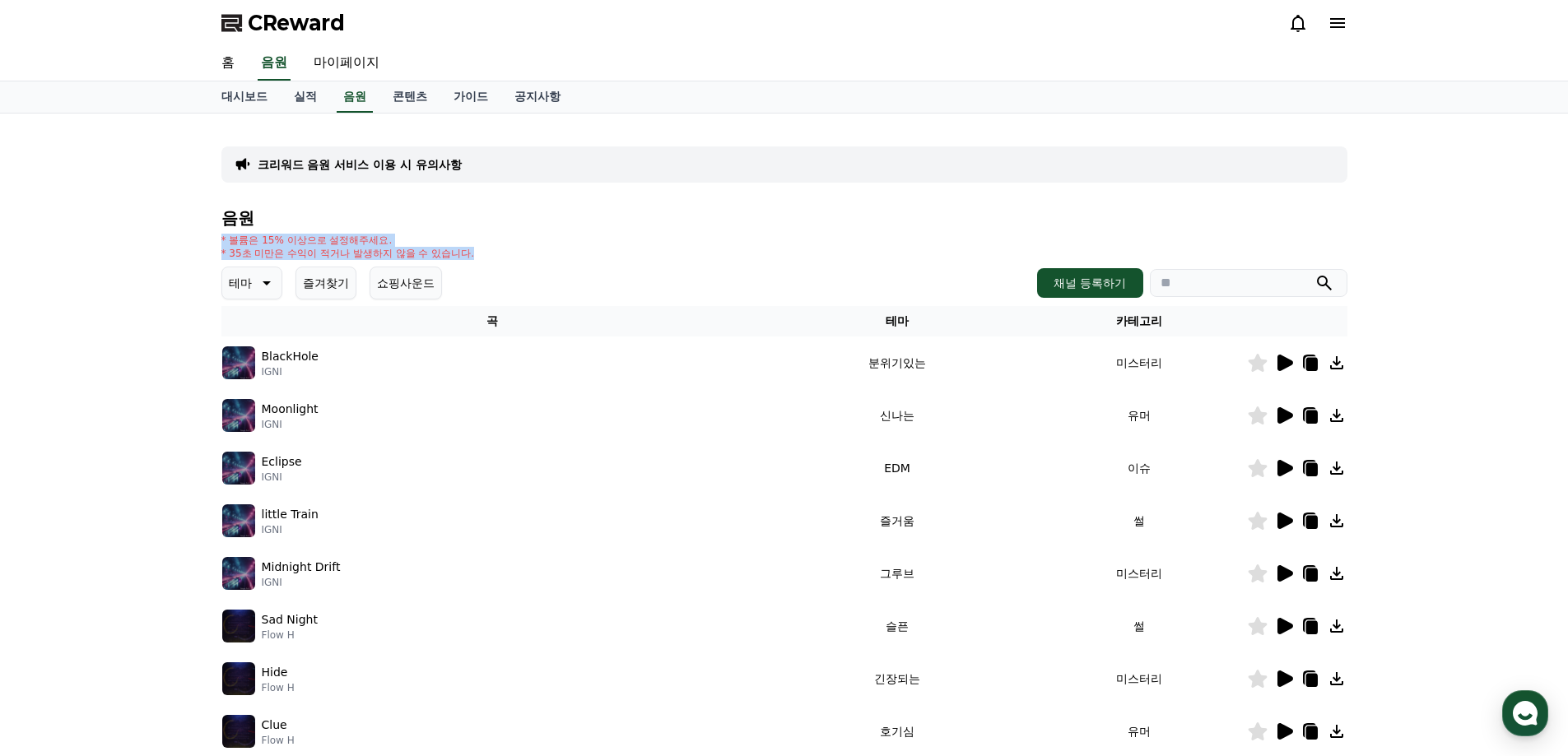
click at [514, 215] on div "음원 * 볼륨은 15% 이상으로 설정해주세요. * 35초 미만은 수익이 적거나 발생하지 않을 수 있습니다. 테마 즐겨찾기 쇼핑사운드 채널 등록…" at bounding box center [785, 552] width 1126 height 687
click at [514, 215] on h4 "음원" at bounding box center [785, 218] width 1126 height 18
drag, startPoint x: 513, startPoint y: 203, endPoint x: 548, endPoint y: 254, distance: 61.9
click at [548, 254] on div "크리워드 음원 서비스 이용 시 유의사항 음원 * 볼륨은 15% 이상으로 설정해주세요. * 35초 미만은 수익이 적거나 발생하지 않을 수 있습니…" at bounding box center [785, 511] width 1126 height 769
click at [612, 237] on div "* 볼륨은 15% 이상으로 설정해주세요. * 35초 미만은 수익이 적거나 발생하지 않을 수 있습니다." at bounding box center [785, 247] width 1126 height 27
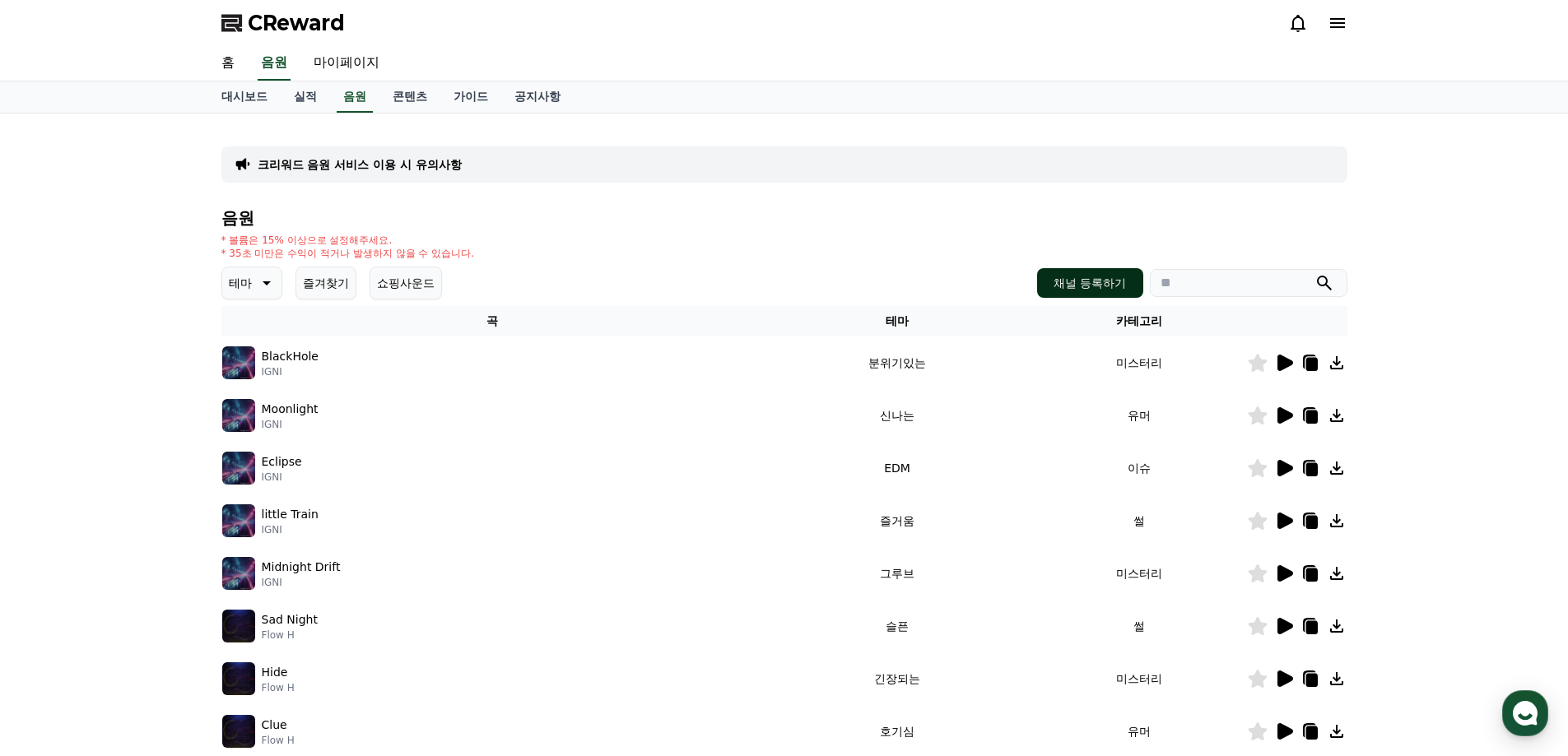
click at [1098, 278] on button "채널 등록하기" at bounding box center [1090, 282] width 105 height 29
click at [810, 199] on div "크리워드 음원 서비스 이용 시 유의사항 음원 * 볼륨은 15% 이상으로 설정해주세요. * 35초 미만은 수익이 적거나 발생하지 않을 수 있습니…" at bounding box center [785, 511] width 1126 height 769
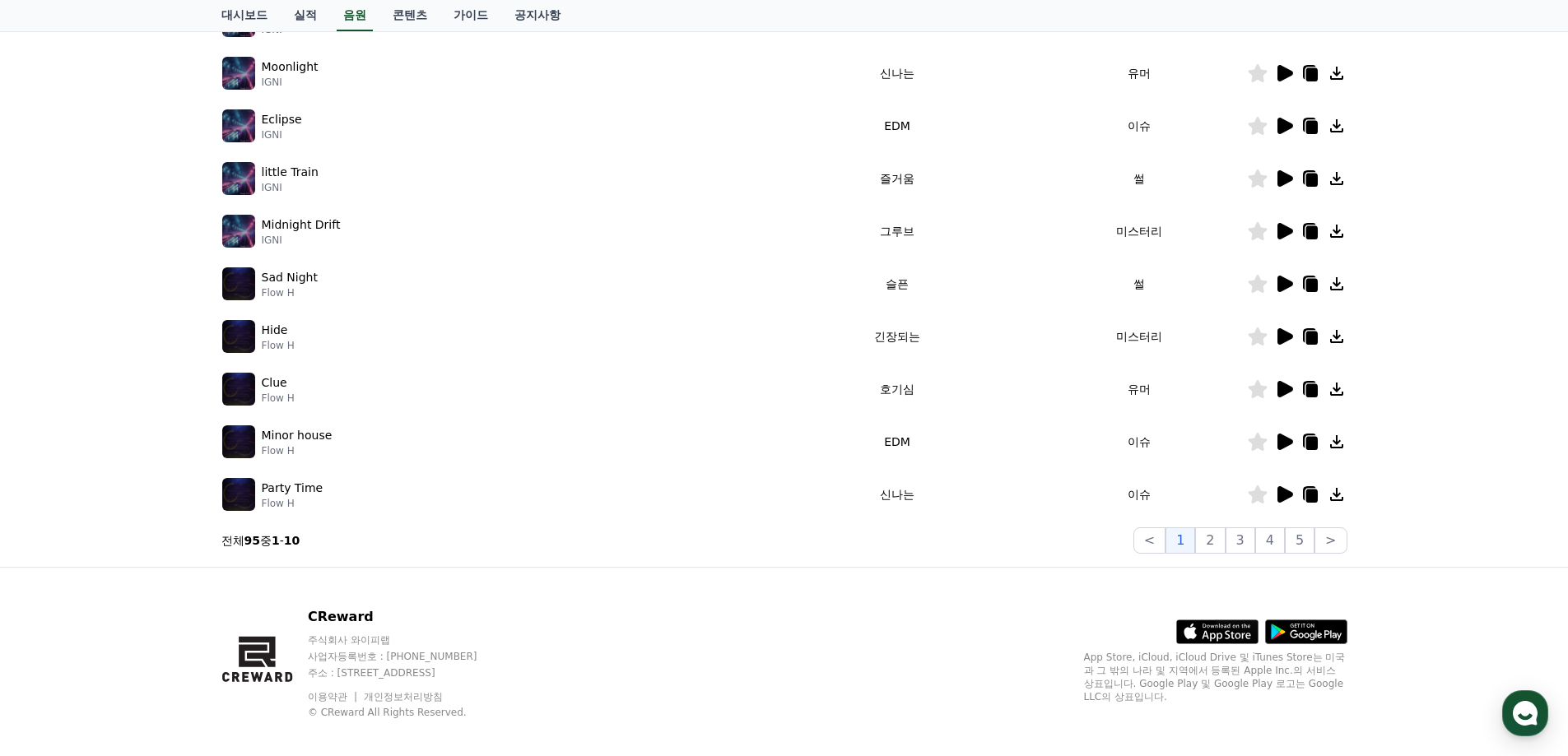
scroll to position [358, 0]
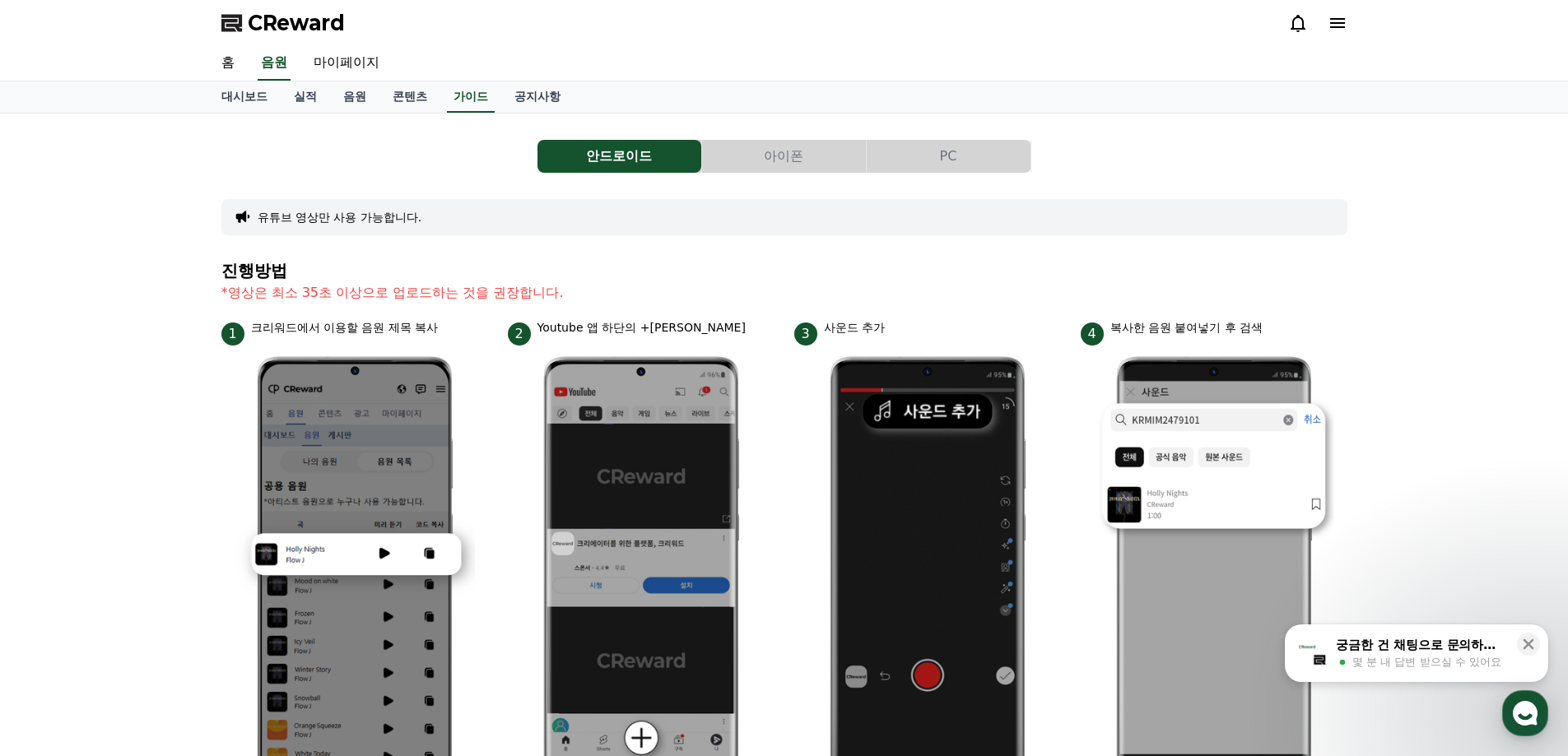
click at [726, 257] on div "안드로이드 아이폰 PC 유튜브 영상만 사용 가능합니다. 진행방법 *영상은 최소 35초 이상으로 업로드하는 것을 권장합니다. 1 크리워드에서 이…" at bounding box center [785, 714] width 1126 height 1176
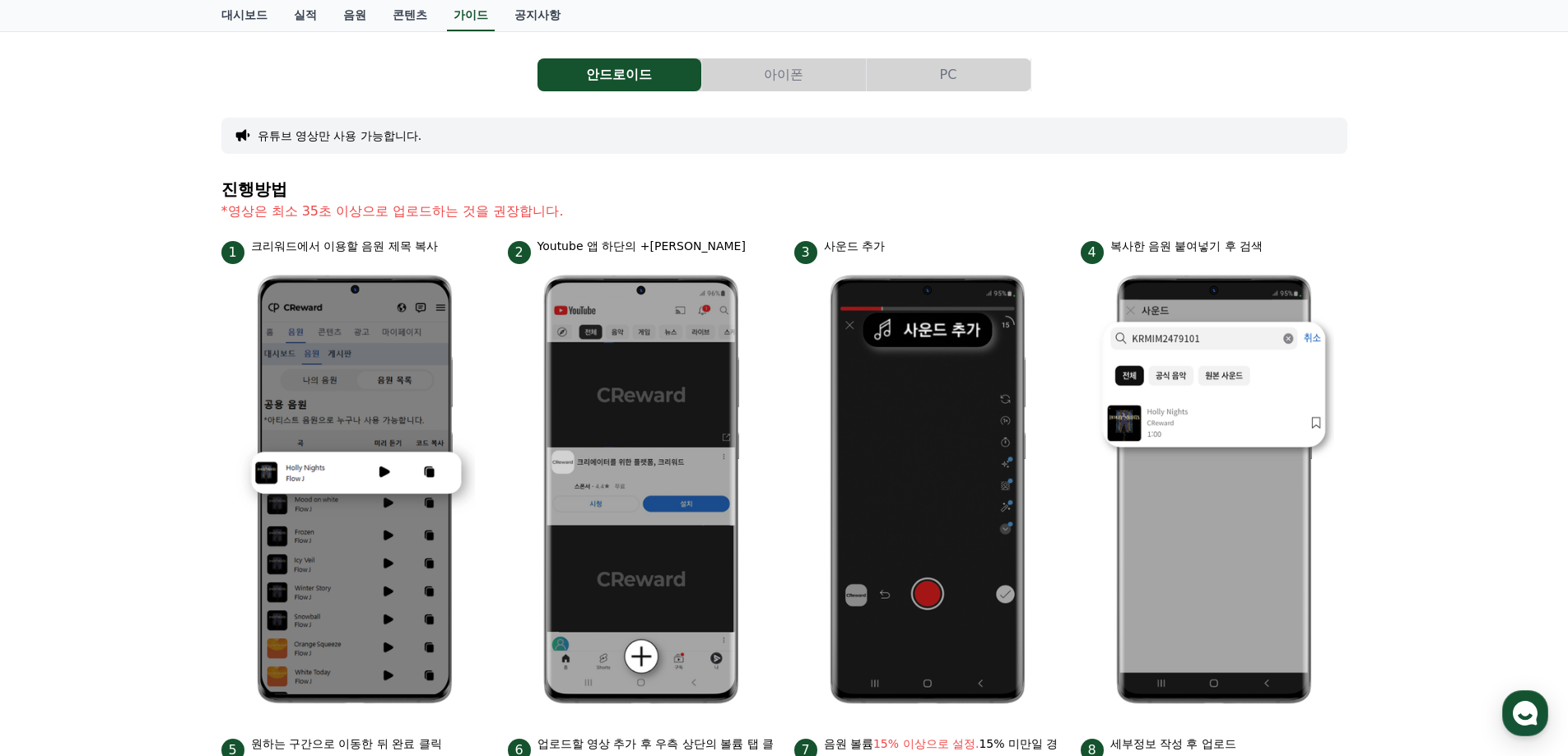
scroll to position [82, 0]
click at [175, 178] on div "안드로이드 아이폰 PC 유튜브 영상만 사용 가능합니다. 진행방법 *영상은 최소 35초 이상으로 업로드하는 것을 권장합니다. 1 크리워드에서 이…" at bounding box center [784, 632] width 1568 height 1203
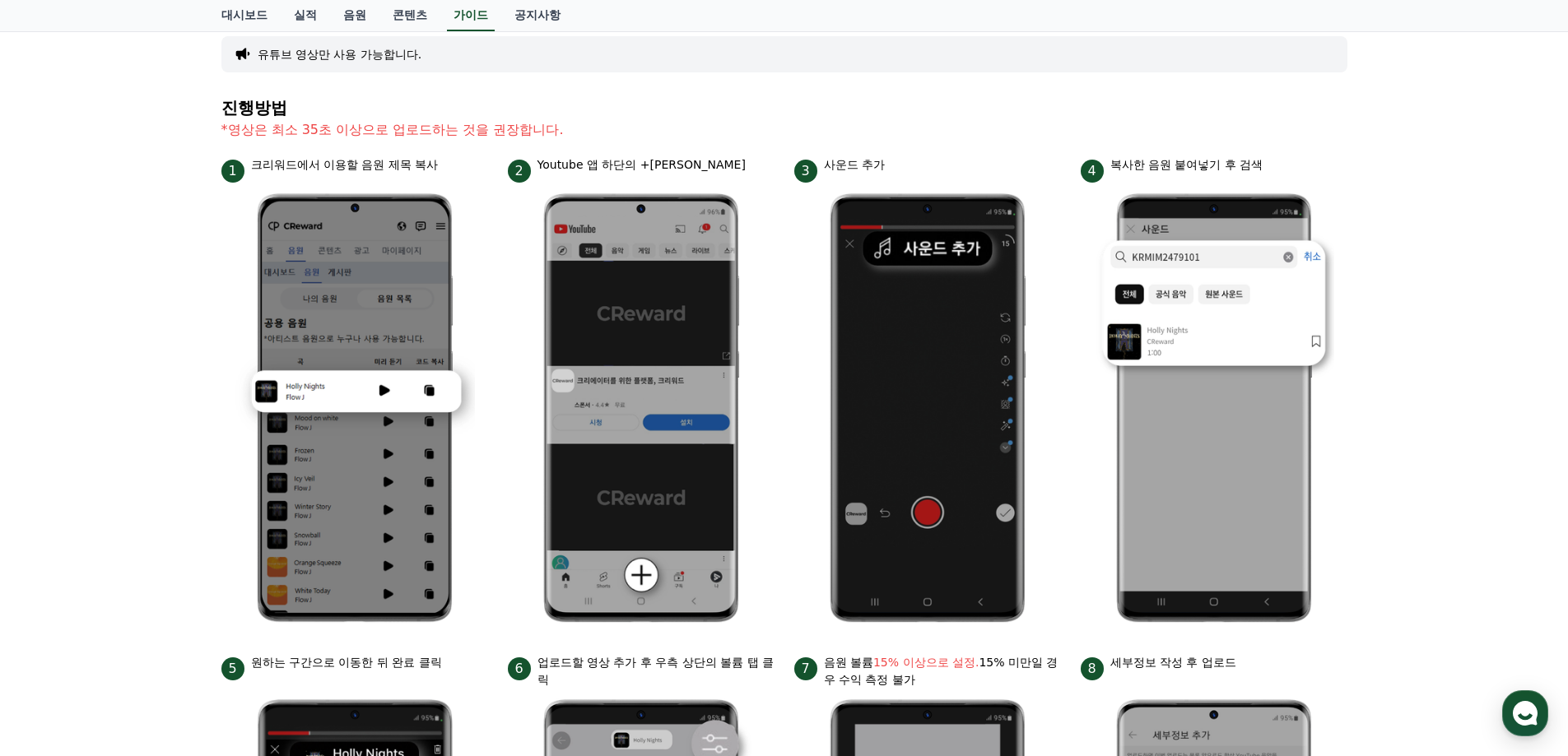
scroll to position [165, 0]
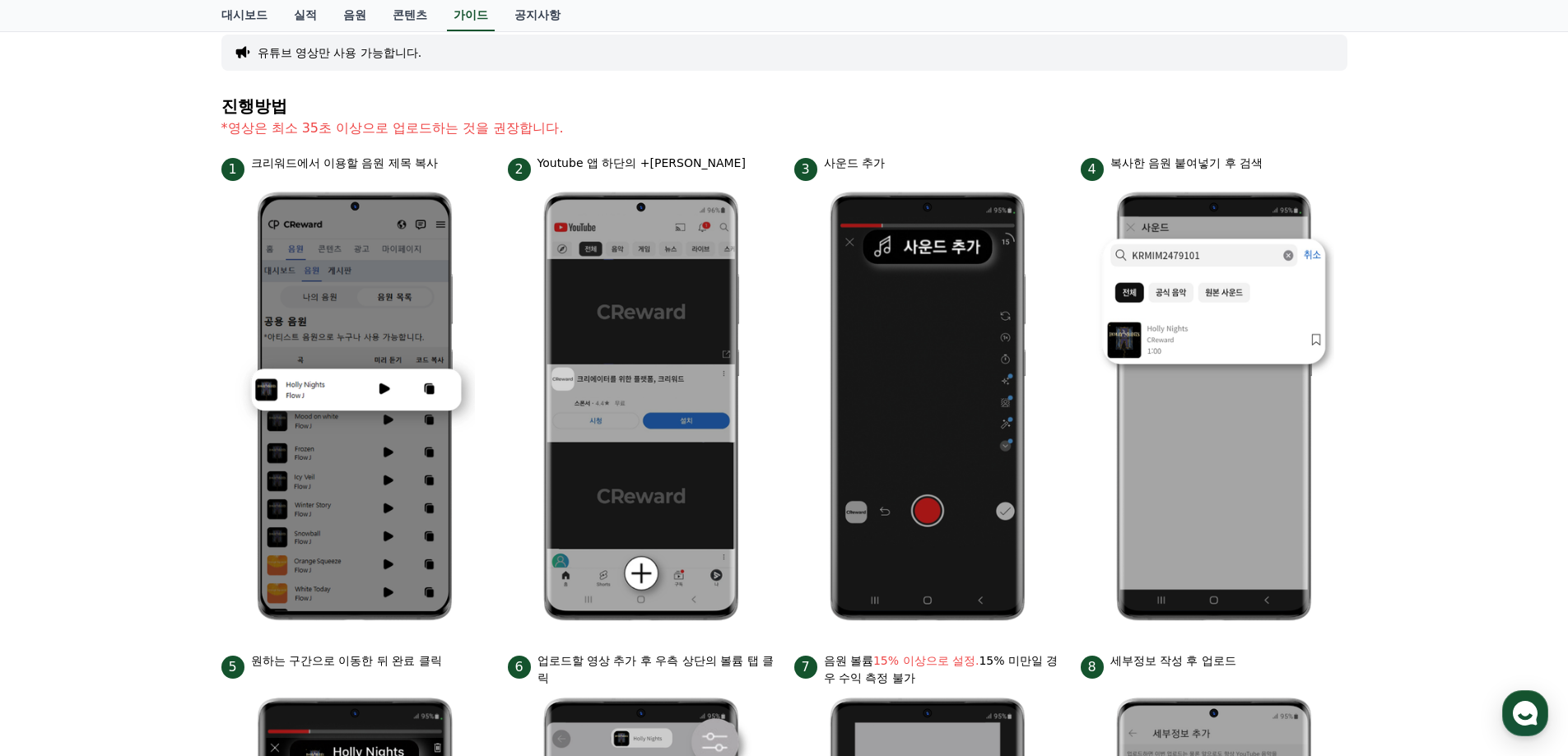
click at [173, 175] on div "안드로이드 아이폰 PC 유튜브 영상만 사용 가능합니다. 진행방법 *영상은 최소 35초 이상으로 업로드하는 것을 권장합니다. 1 크리워드에서 이…" at bounding box center [784, 550] width 1568 height 1203
click at [183, 167] on div "안드로이드 아이폰 PC 유튜브 영상만 사용 가능합니다. 진행방법 *영상은 최소 35초 이상으로 업로드하는 것을 권장합니다. 1 크리워드에서 이…" at bounding box center [784, 550] width 1568 height 1203
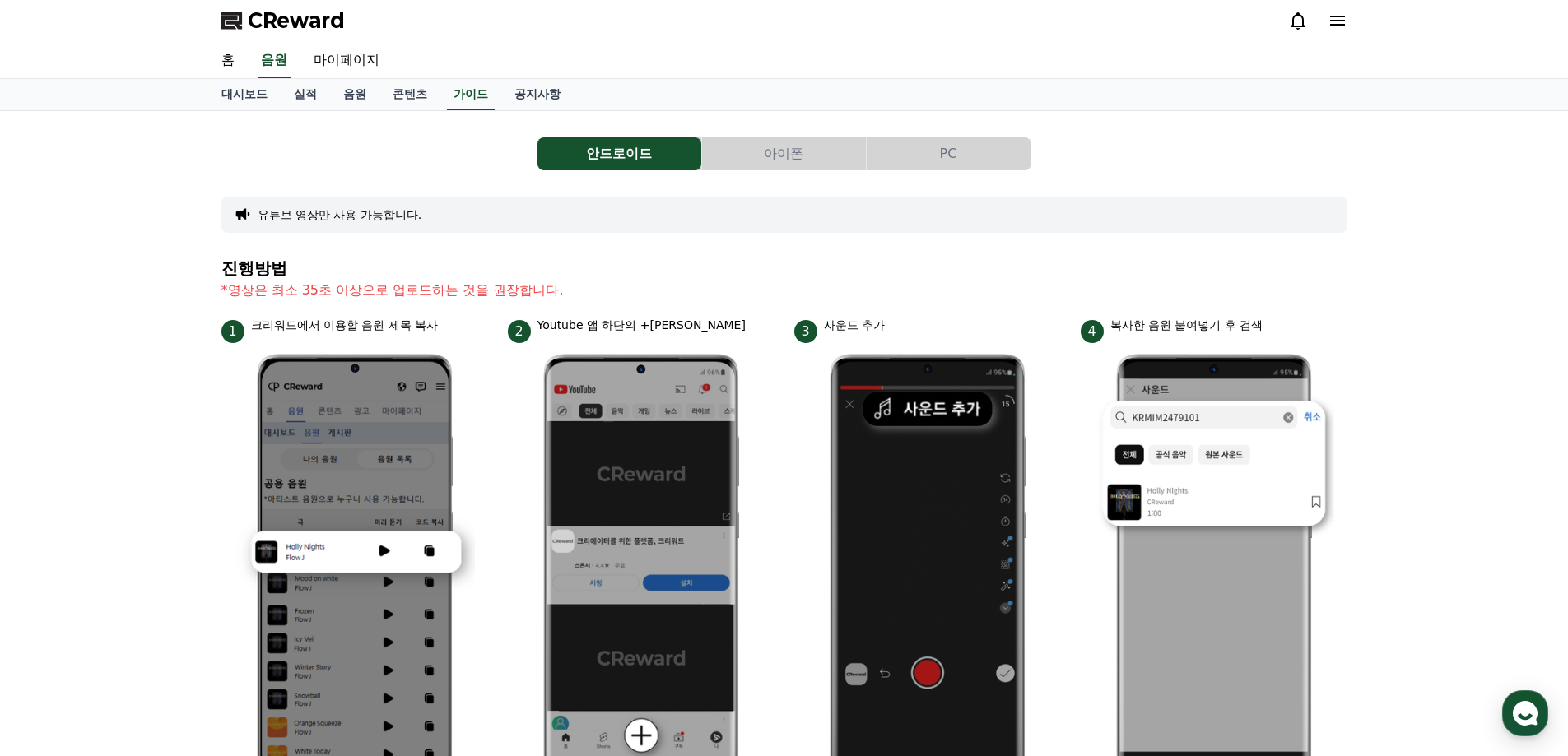
scroll to position [0, 0]
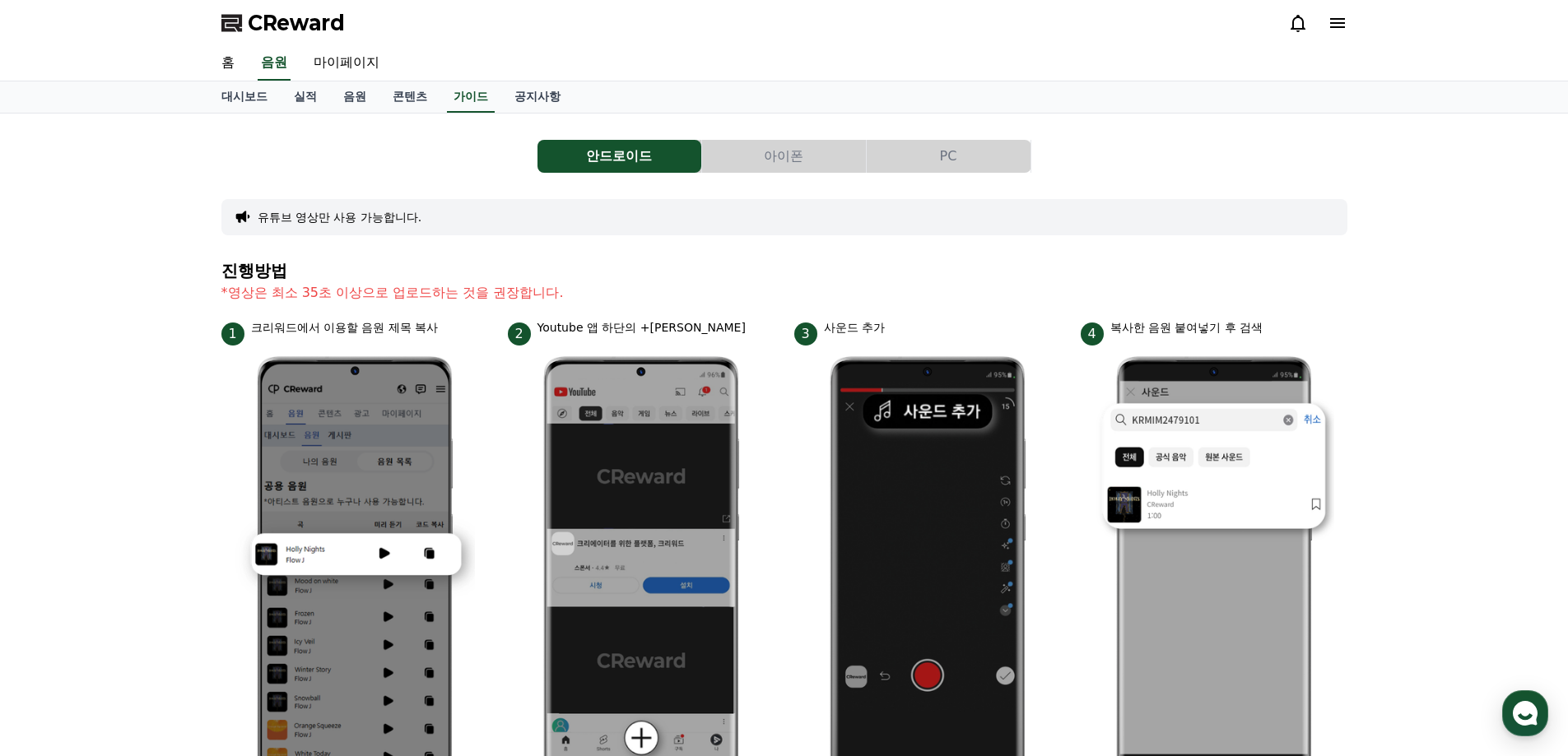
click at [706, 230] on div "유튜브 영상만 사용 가능합니다." at bounding box center [785, 217] width 1126 height 37
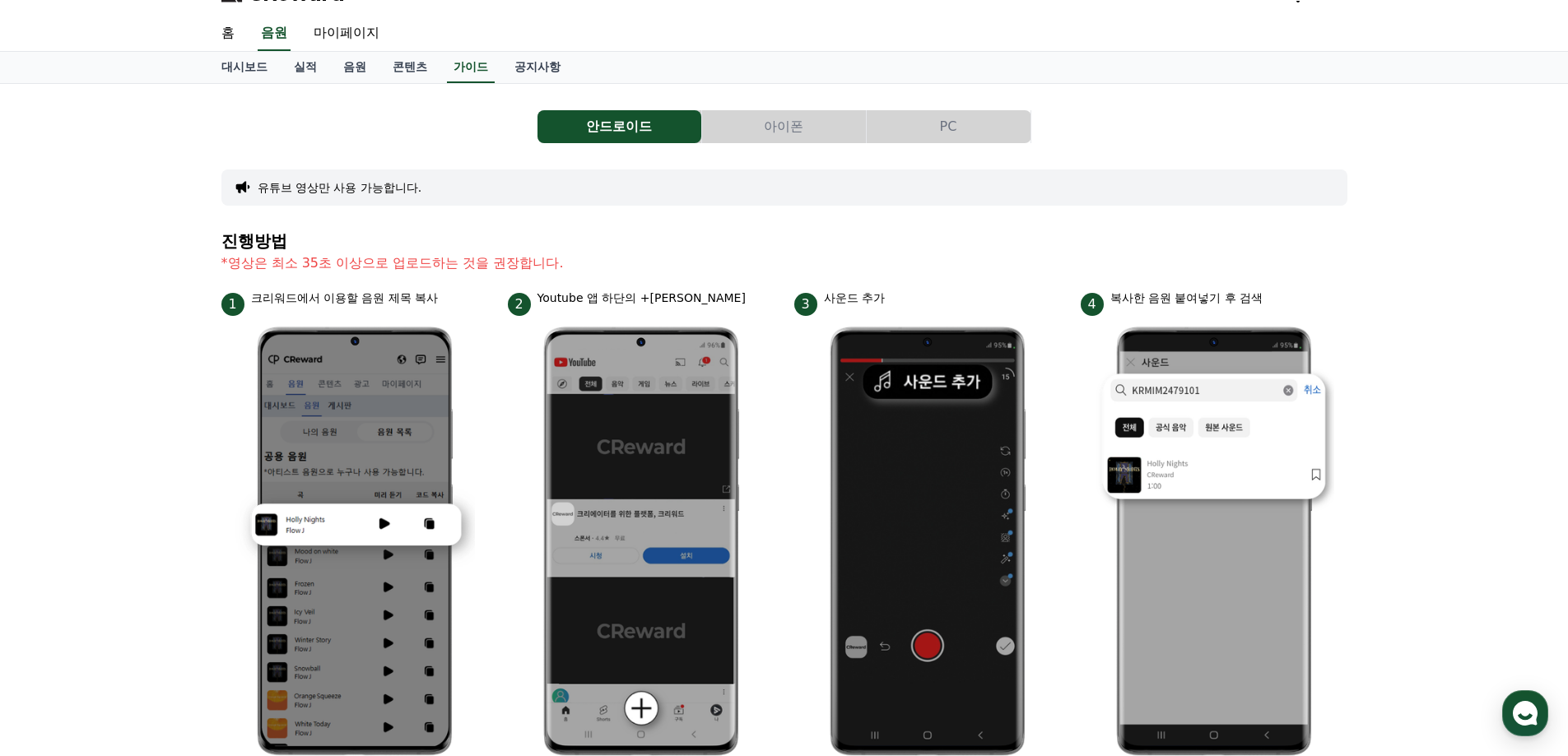
scroll to position [82, 0]
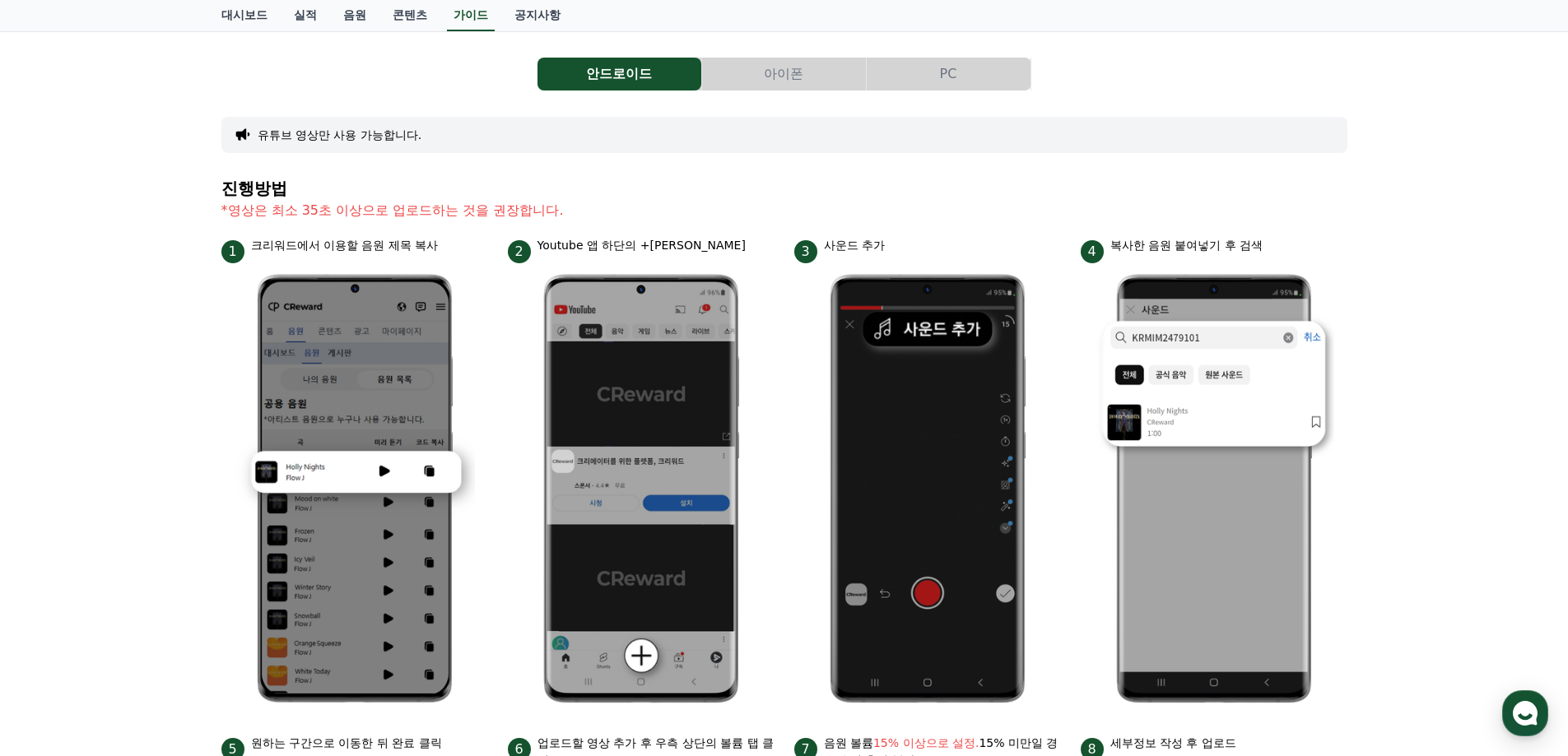
click at [741, 166] on div "안드로이드 아이폰 PC 유튜브 영상만 사용 가능합니다. 진행방법 *영상은 최소 35초 이상으로 업로드하는 것을 권장합니다. 1 크리워드에서 이…" at bounding box center [785, 632] width 1126 height 1176
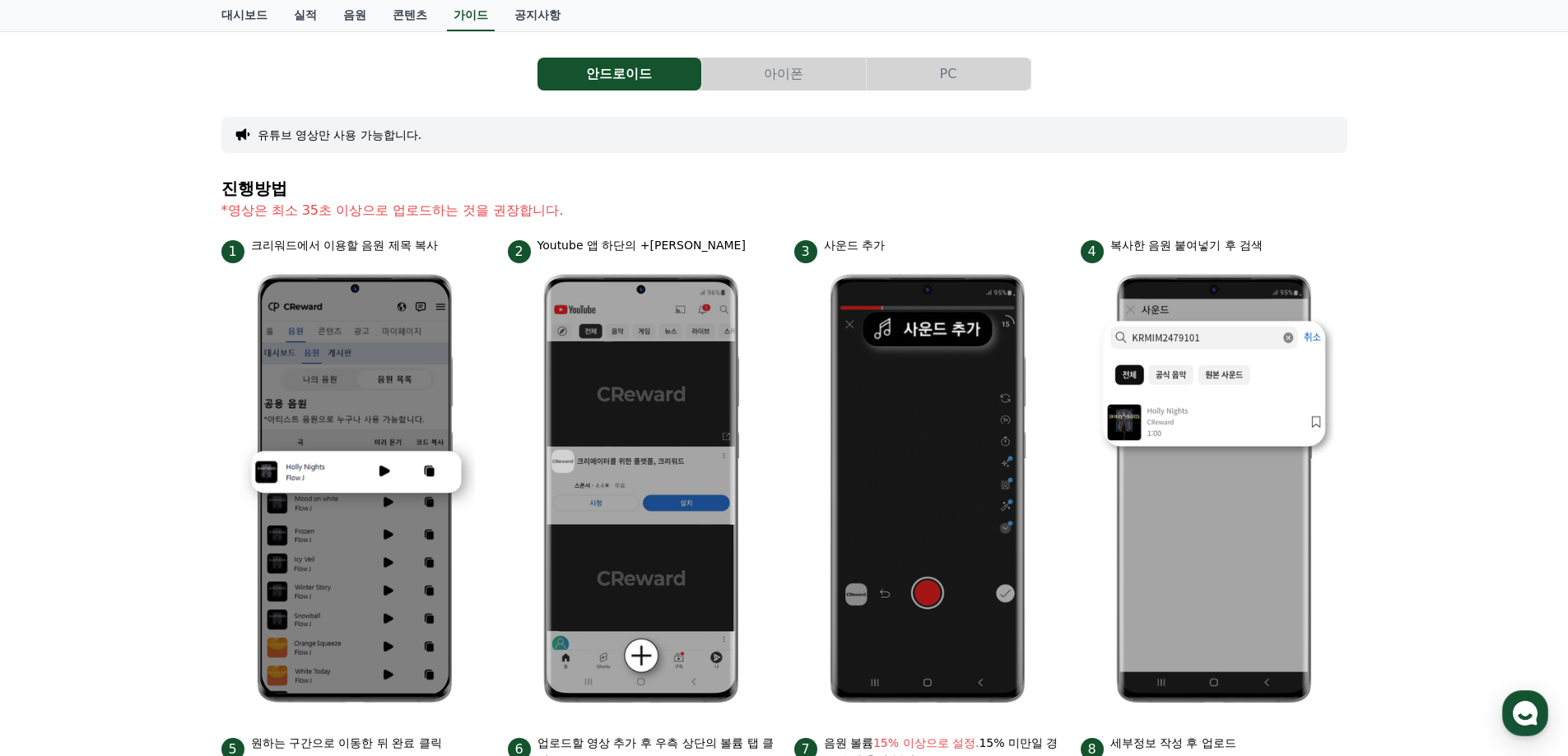
click at [741, 166] on div "안드로이드 아이폰 PC 유튜브 영상만 사용 가능합니다. 진행방법 *영상은 최소 35초 이상으로 업로드하는 것을 권장합니다. 1 크리워드에서 이…" at bounding box center [785, 632] width 1126 height 1176
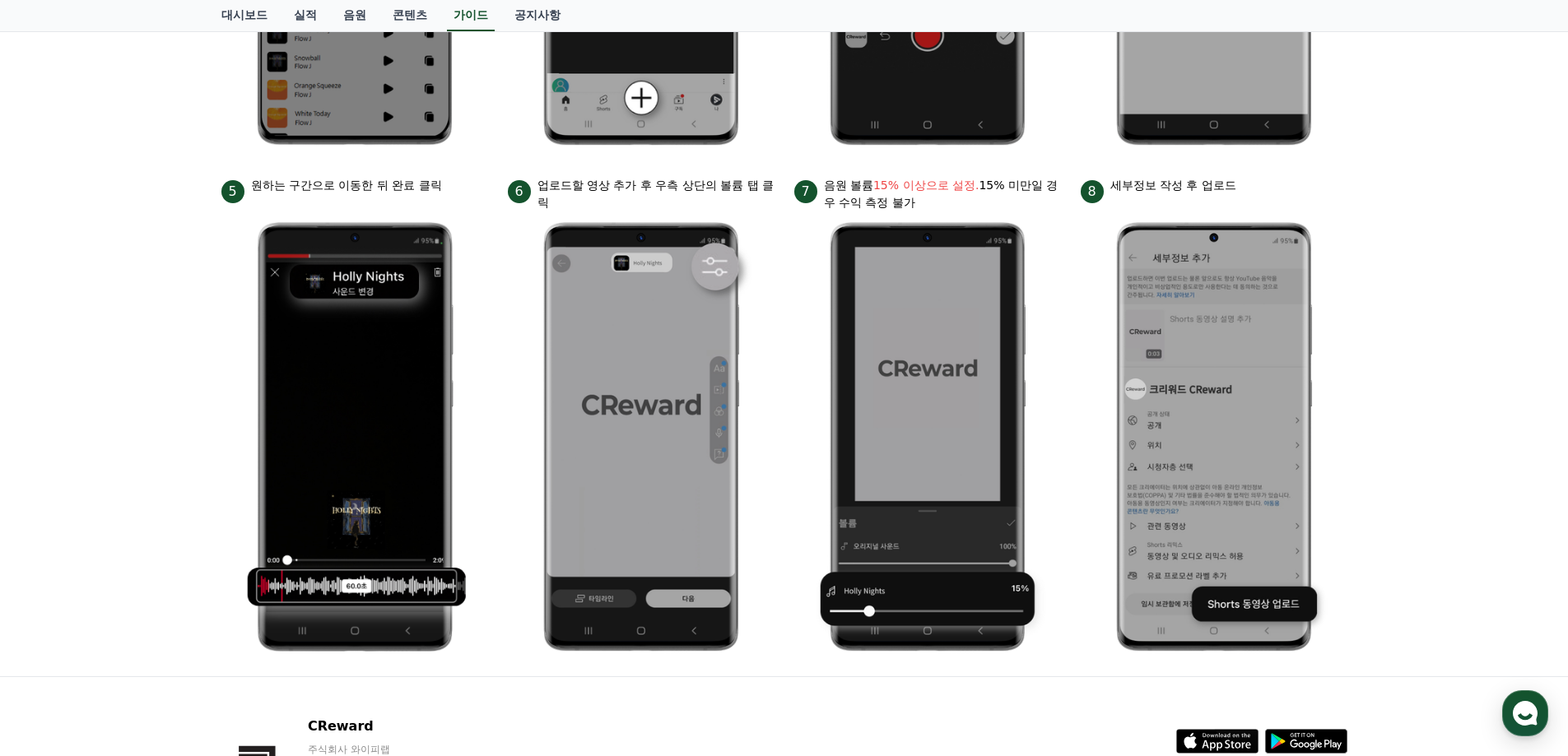
scroll to position [658, 0]
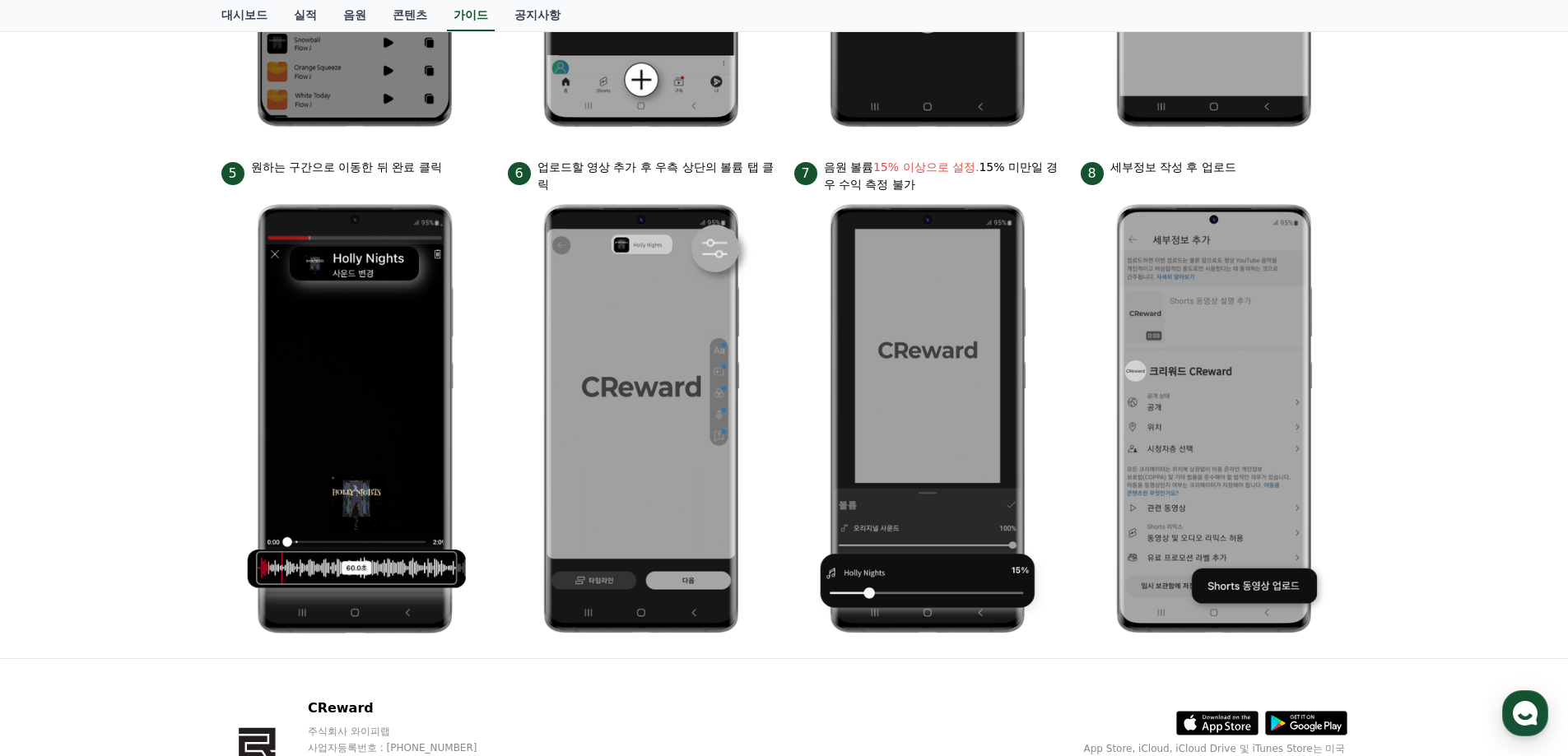
click at [741, 166] on p "업로드할 영상 추가 후 우측 상단의 볼륨 탭 클릭" at bounding box center [656, 175] width 237 height 35
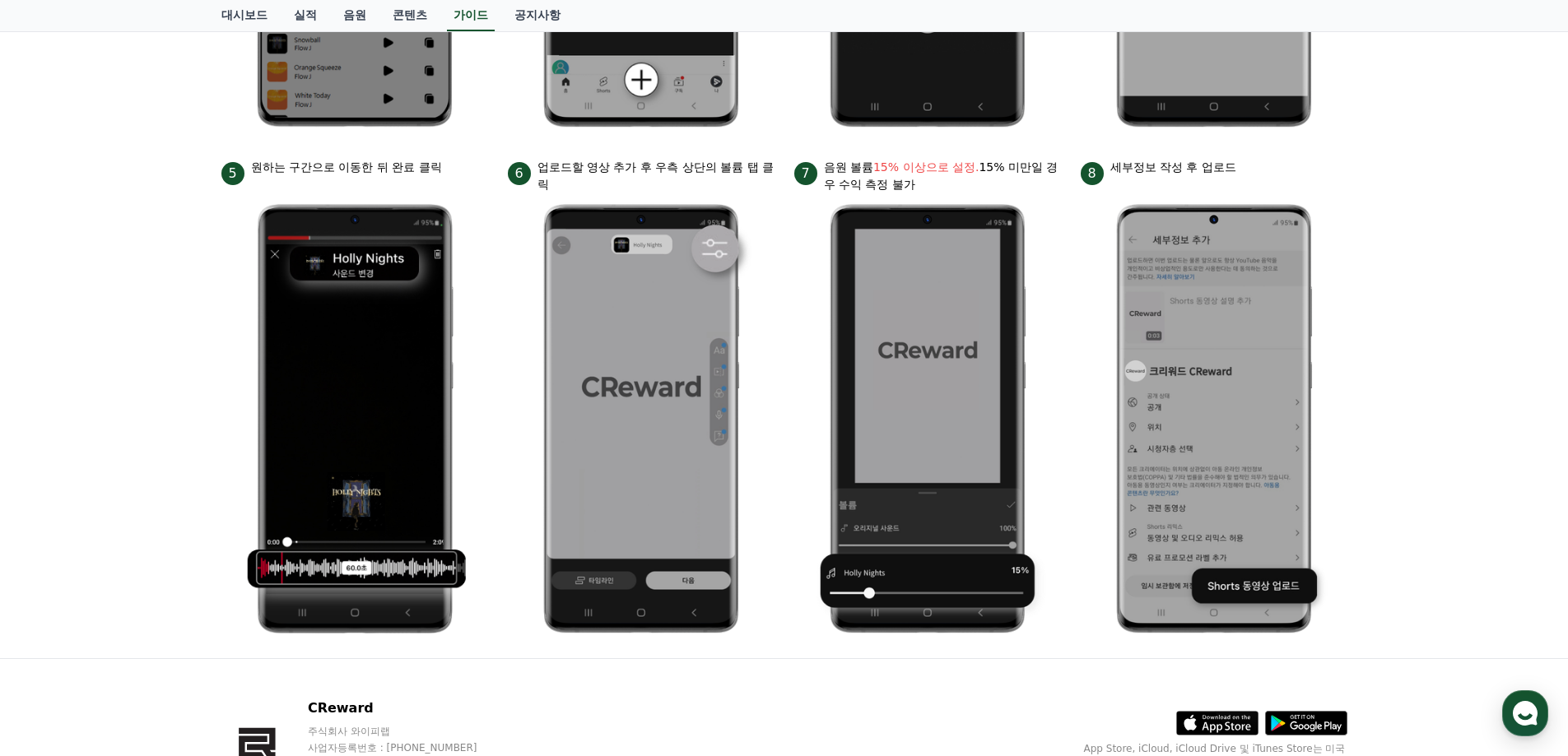
click at [741, 166] on p "업로드할 영상 추가 후 우측 상단의 볼륨 탭 클릭" at bounding box center [656, 175] width 237 height 35
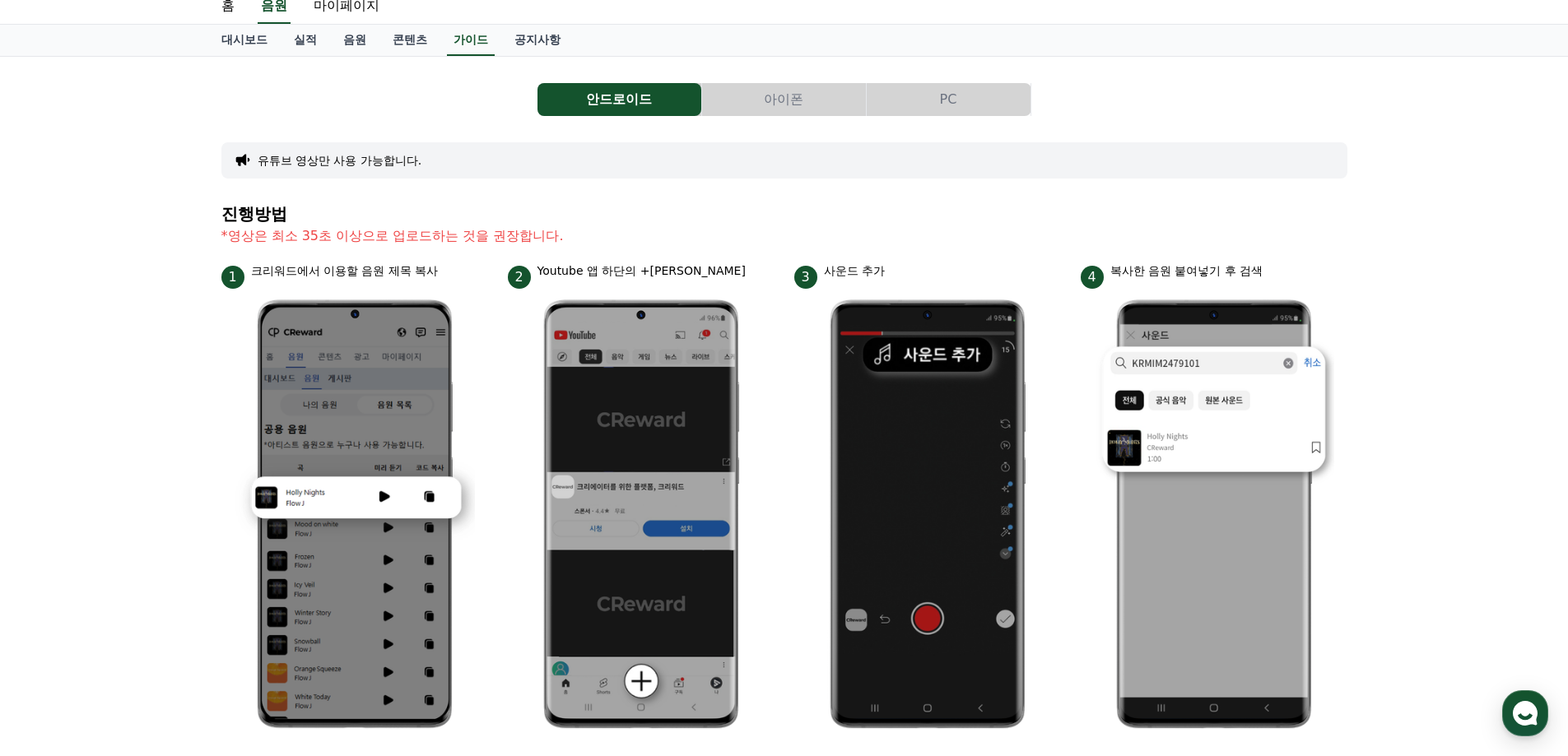
scroll to position [25, 0]
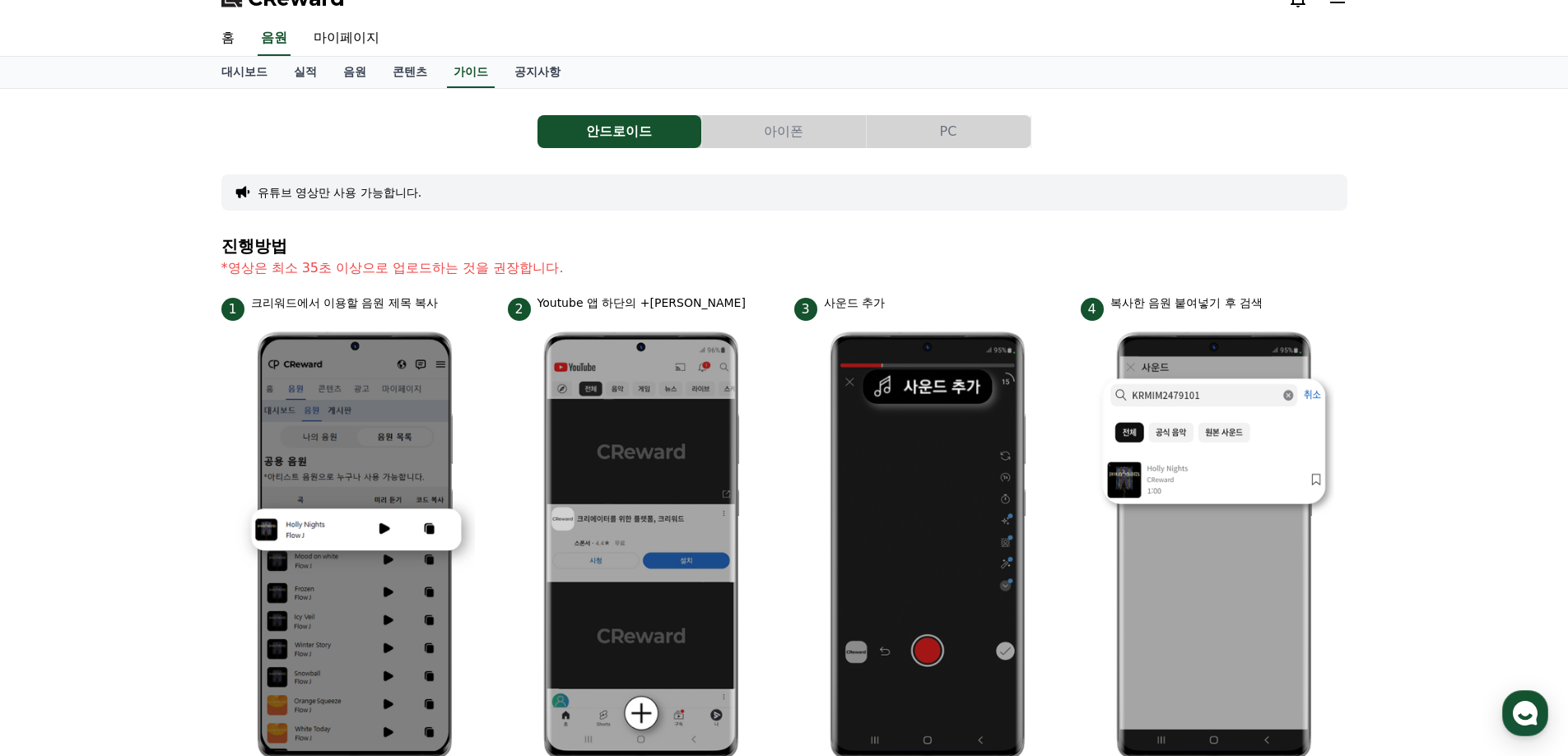
click at [691, 245] on h4 "진행방법" at bounding box center [785, 246] width 1126 height 18
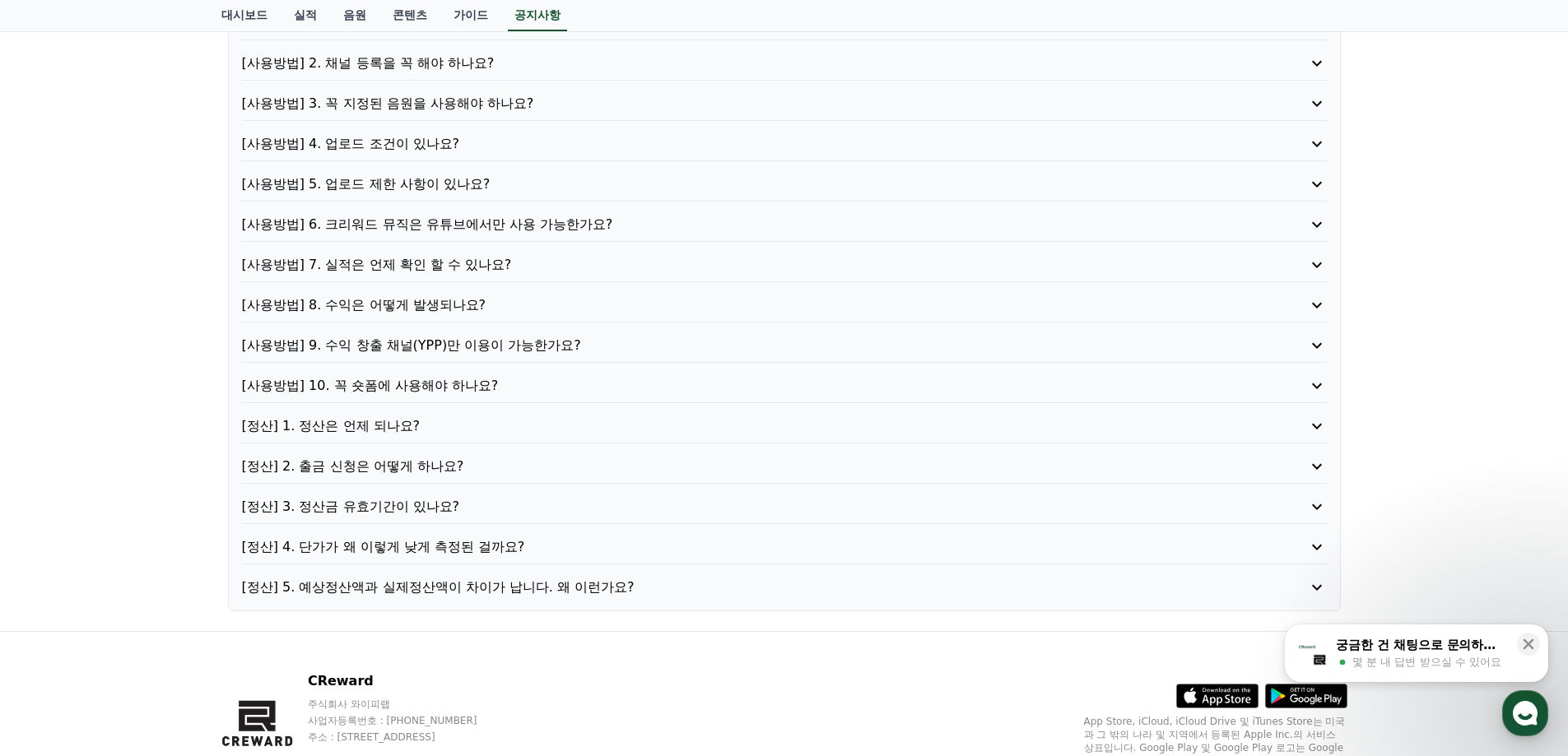
scroll to position [247, 0]
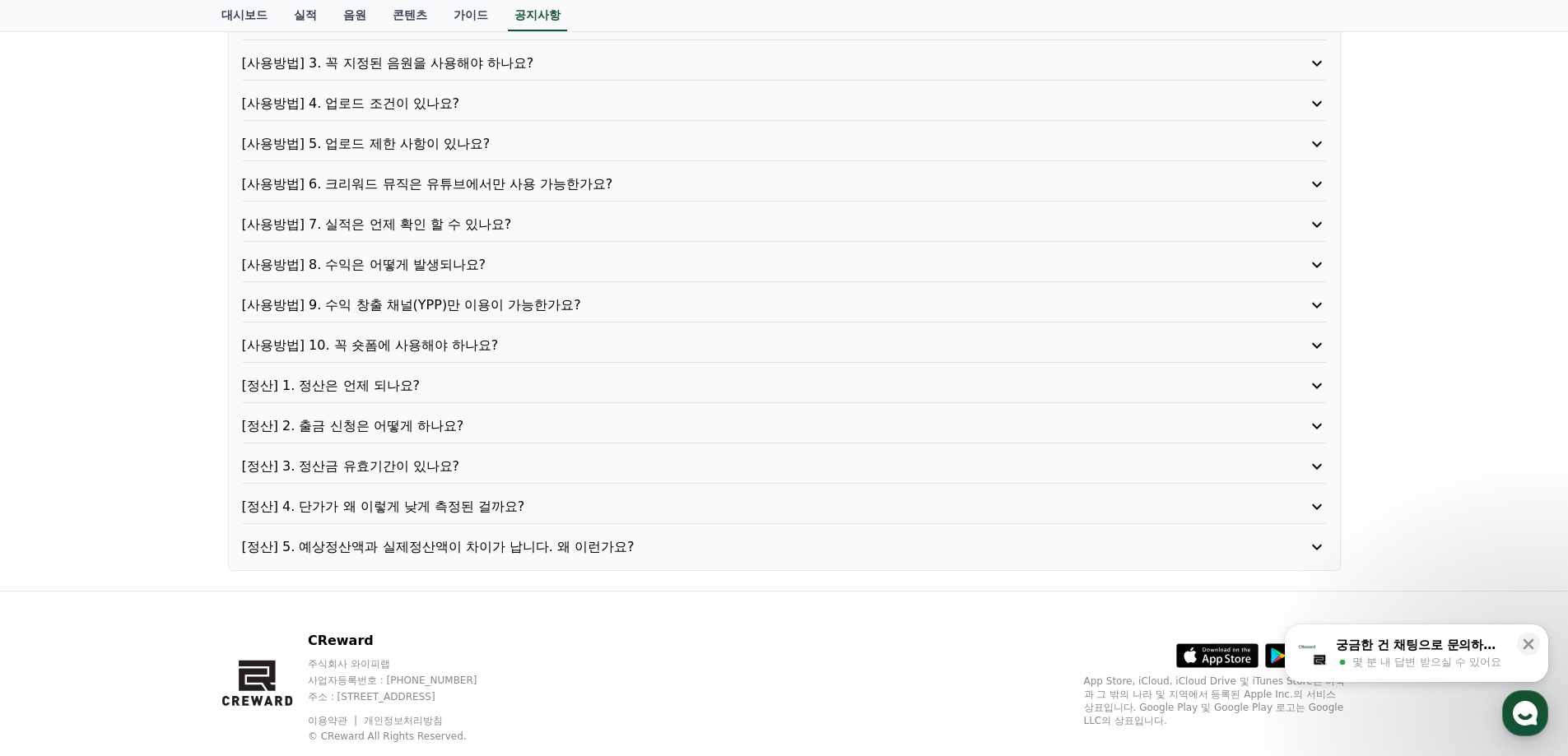
click at [440, 225] on p "[사용방법] 7. 실적은 언제 확인 할 수 있나요?" at bounding box center [741, 224] width 999 height 20
